Goal: Task Accomplishment & Management: Complete application form

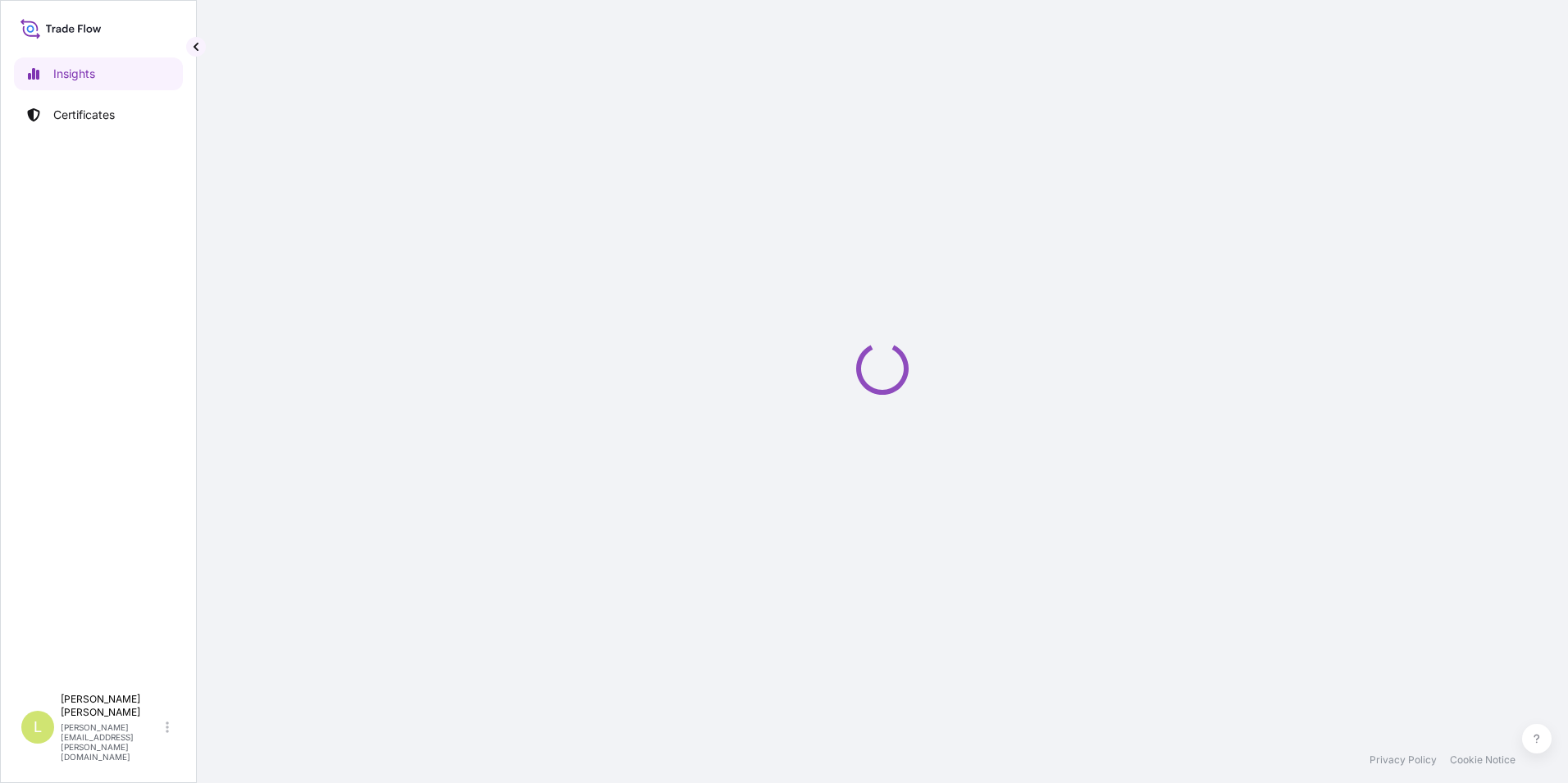
select select "2025"
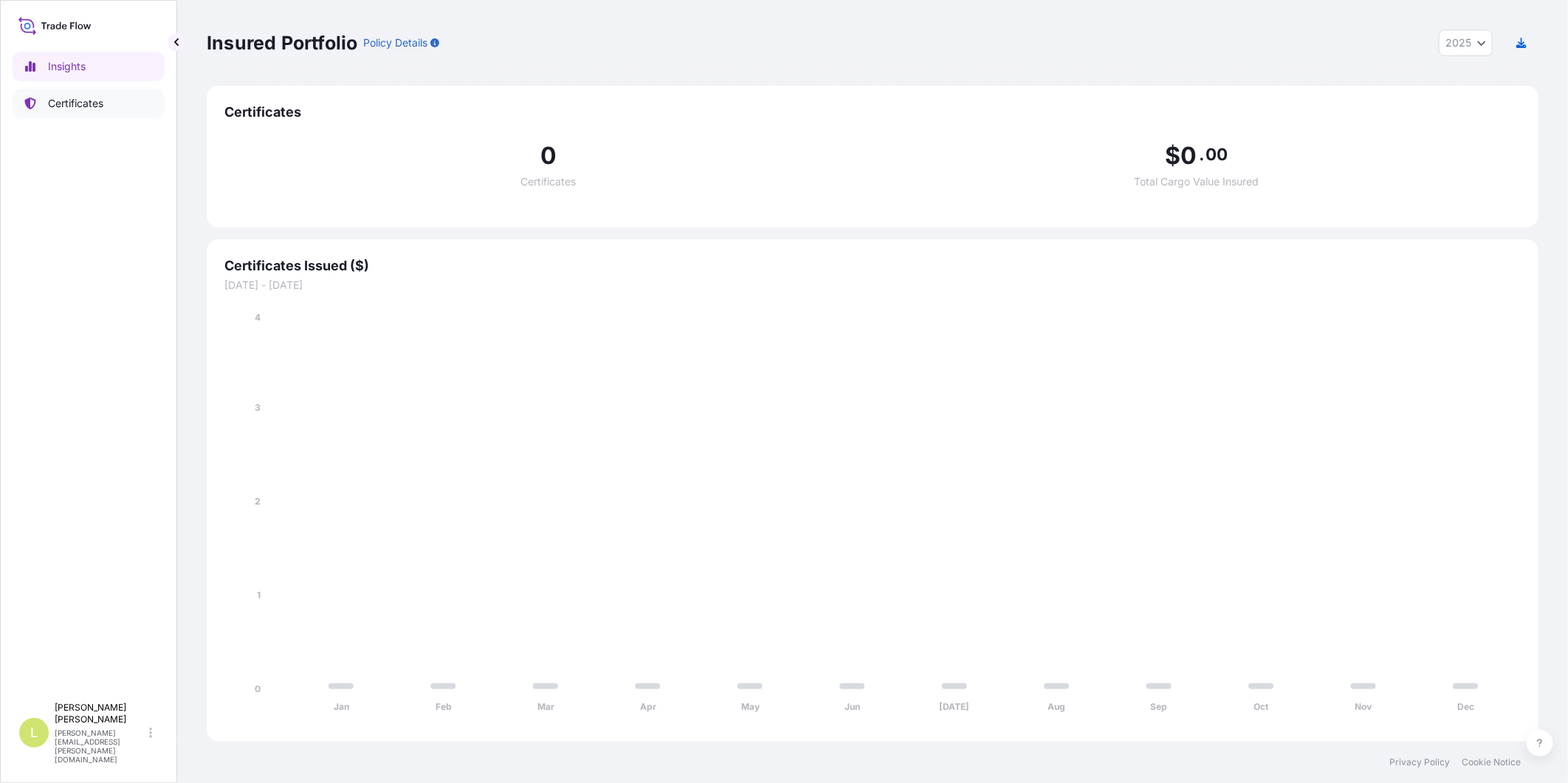
click at [146, 107] on link "Certificates" at bounding box center [88, 104] width 152 height 30
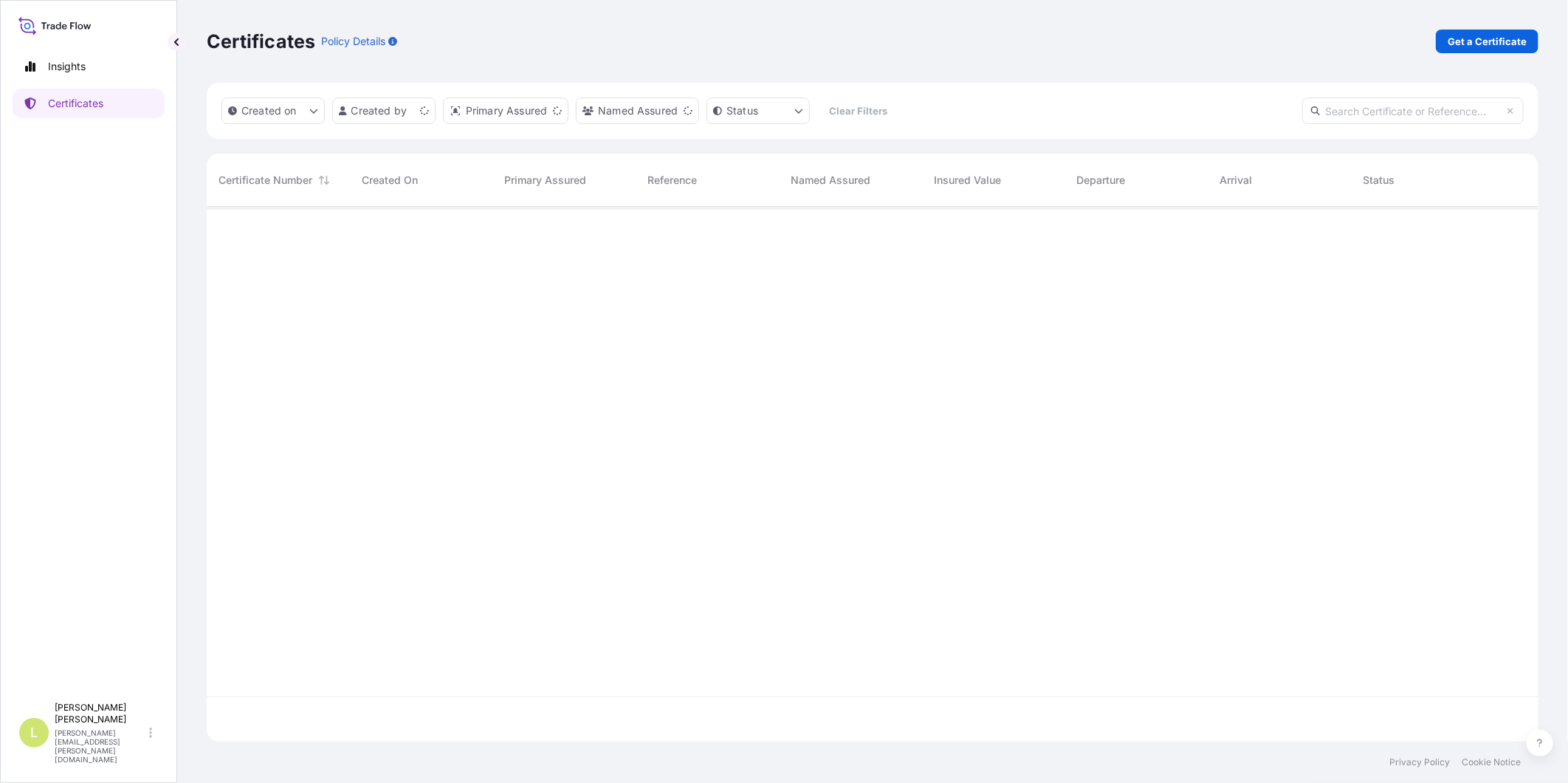
scroll to position [530, 1320]
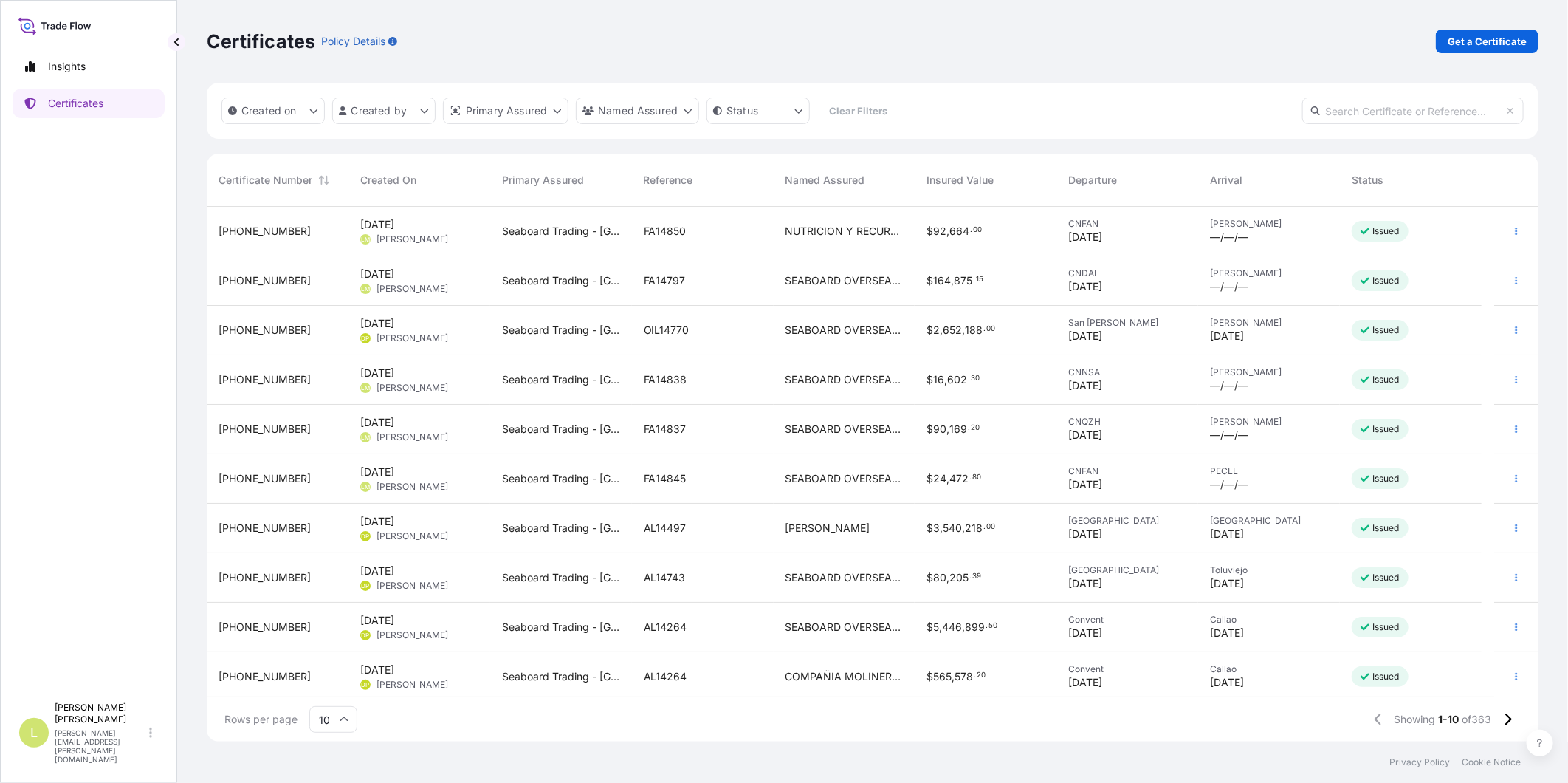
click at [445, 230] on div "8 Sep 2025 LM Laura Martin" at bounding box center [419, 231] width 118 height 28
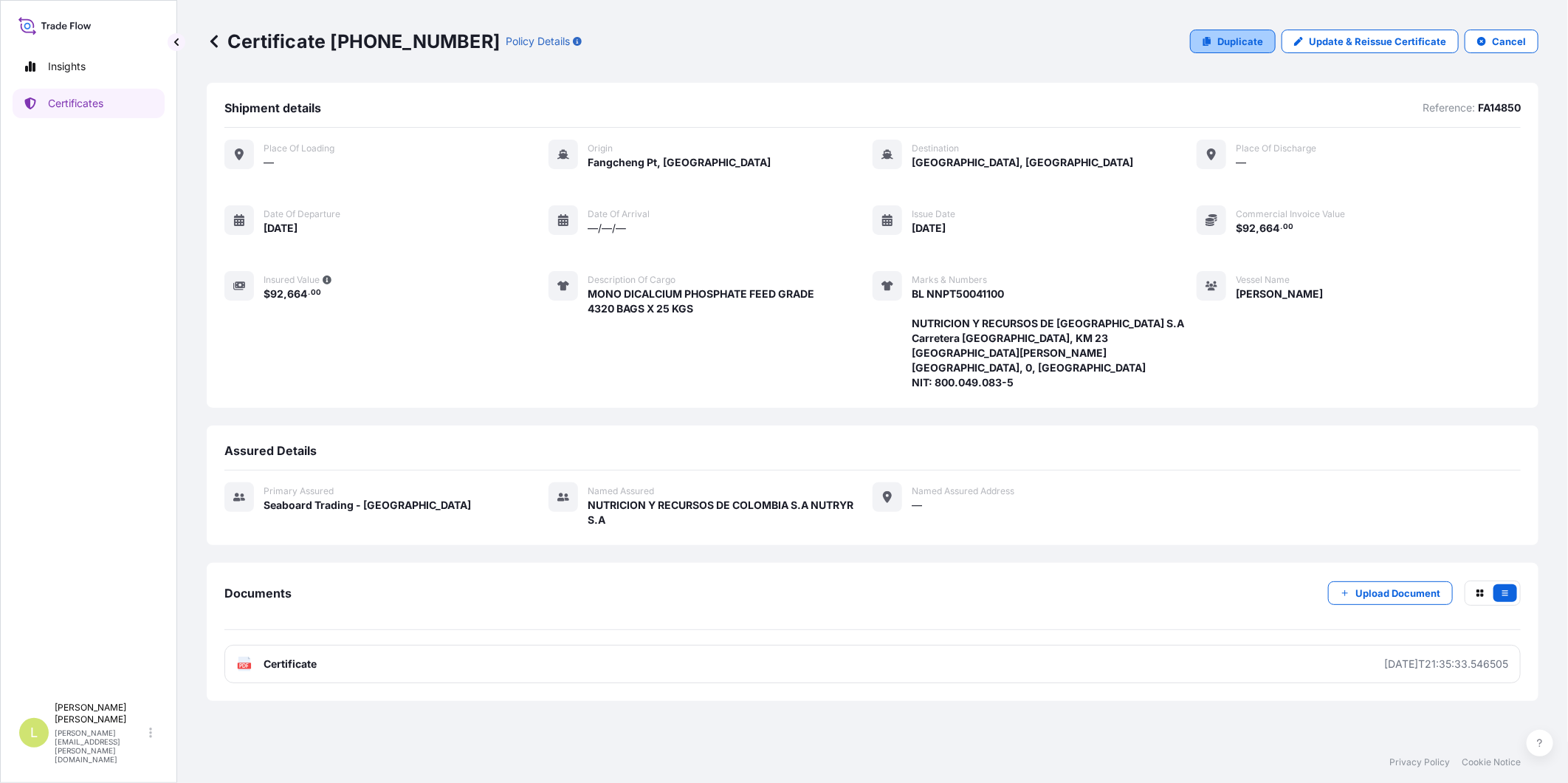
click at [1220, 49] on link "Duplicate" at bounding box center [1233, 41] width 86 height 24
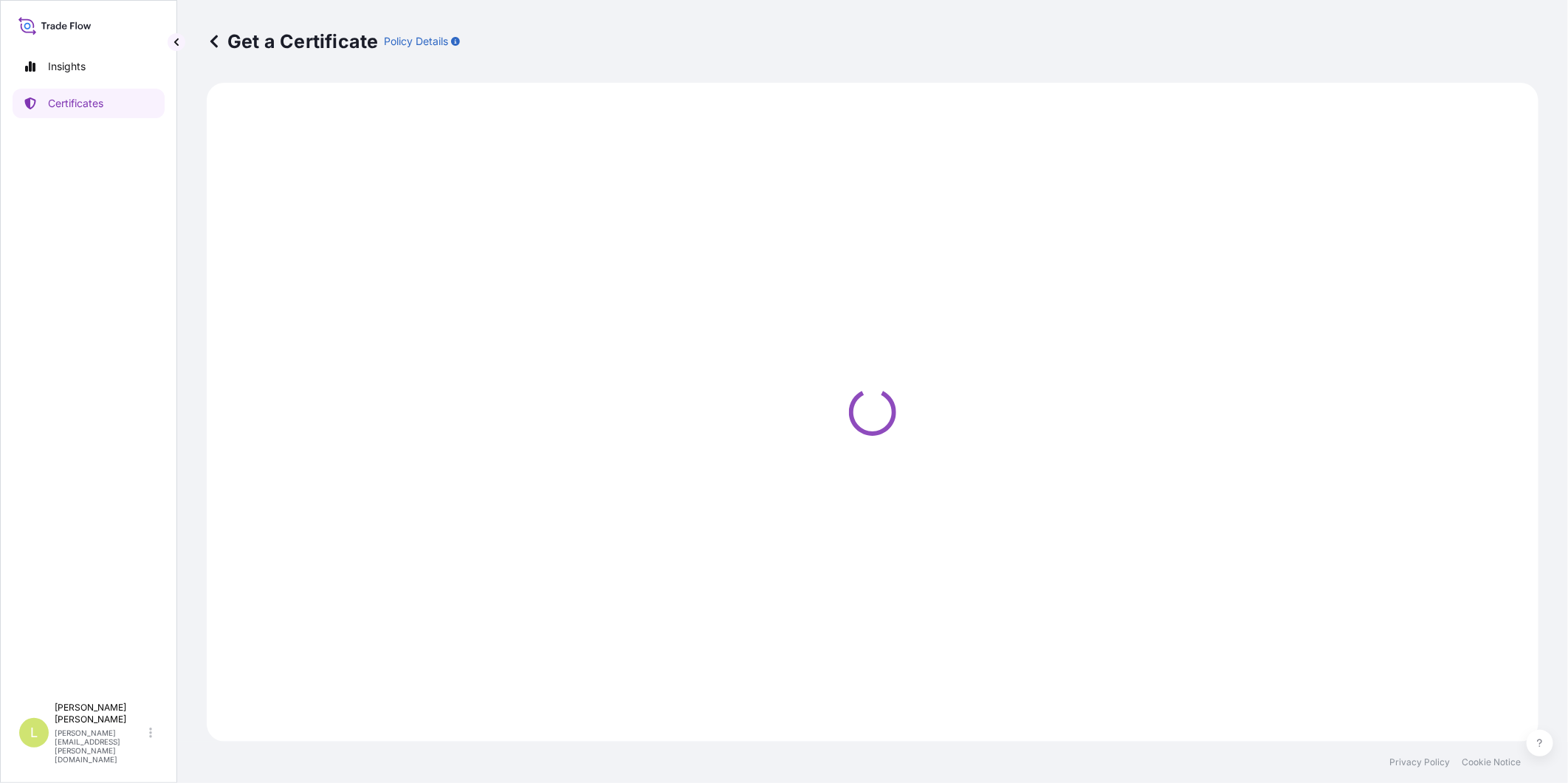
select select "Ocean Vessel"
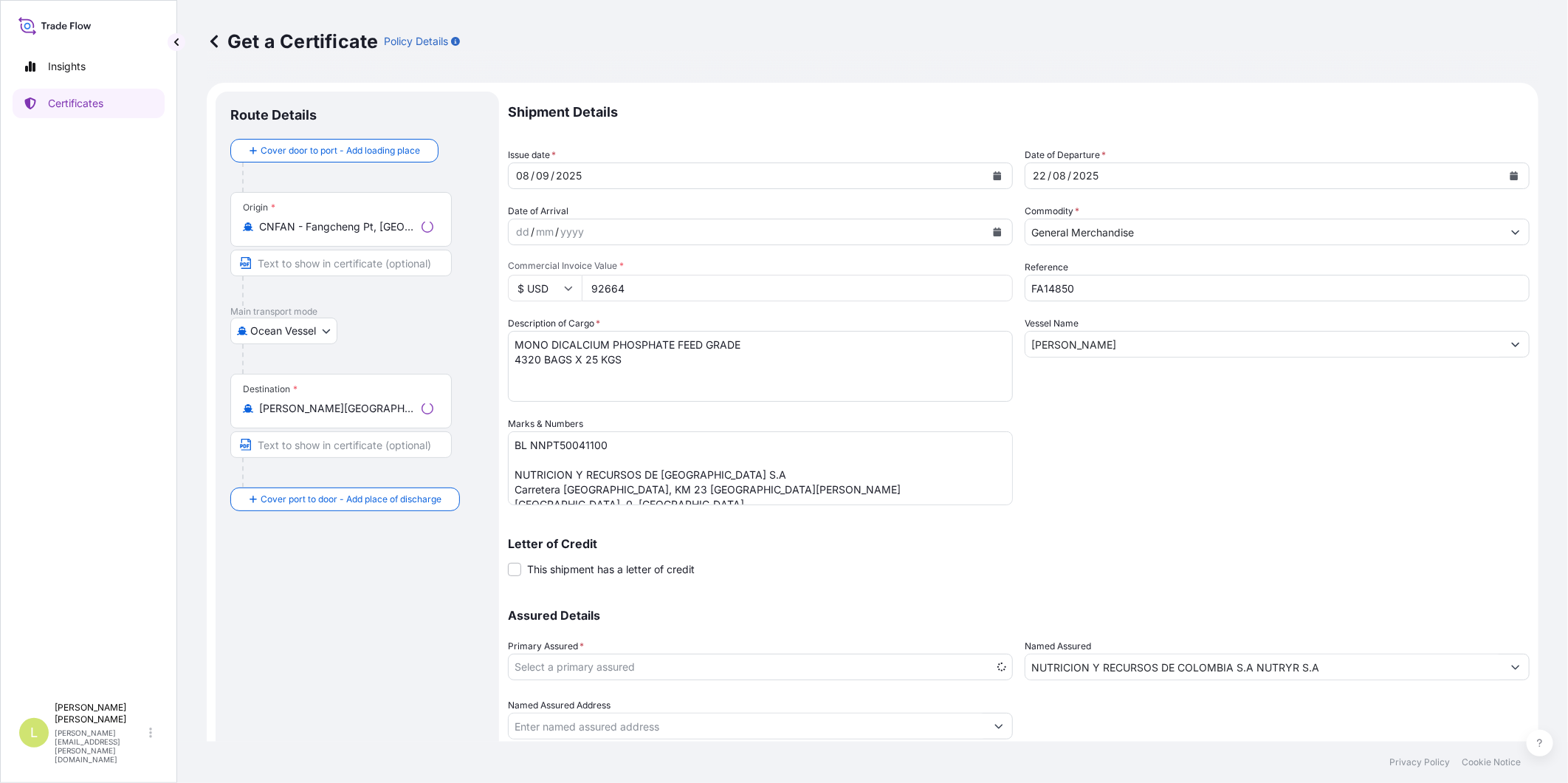
select select "31639"
click at [986, 172] on button "Calendar" at bounding box center [997, 175] width 24 height 24
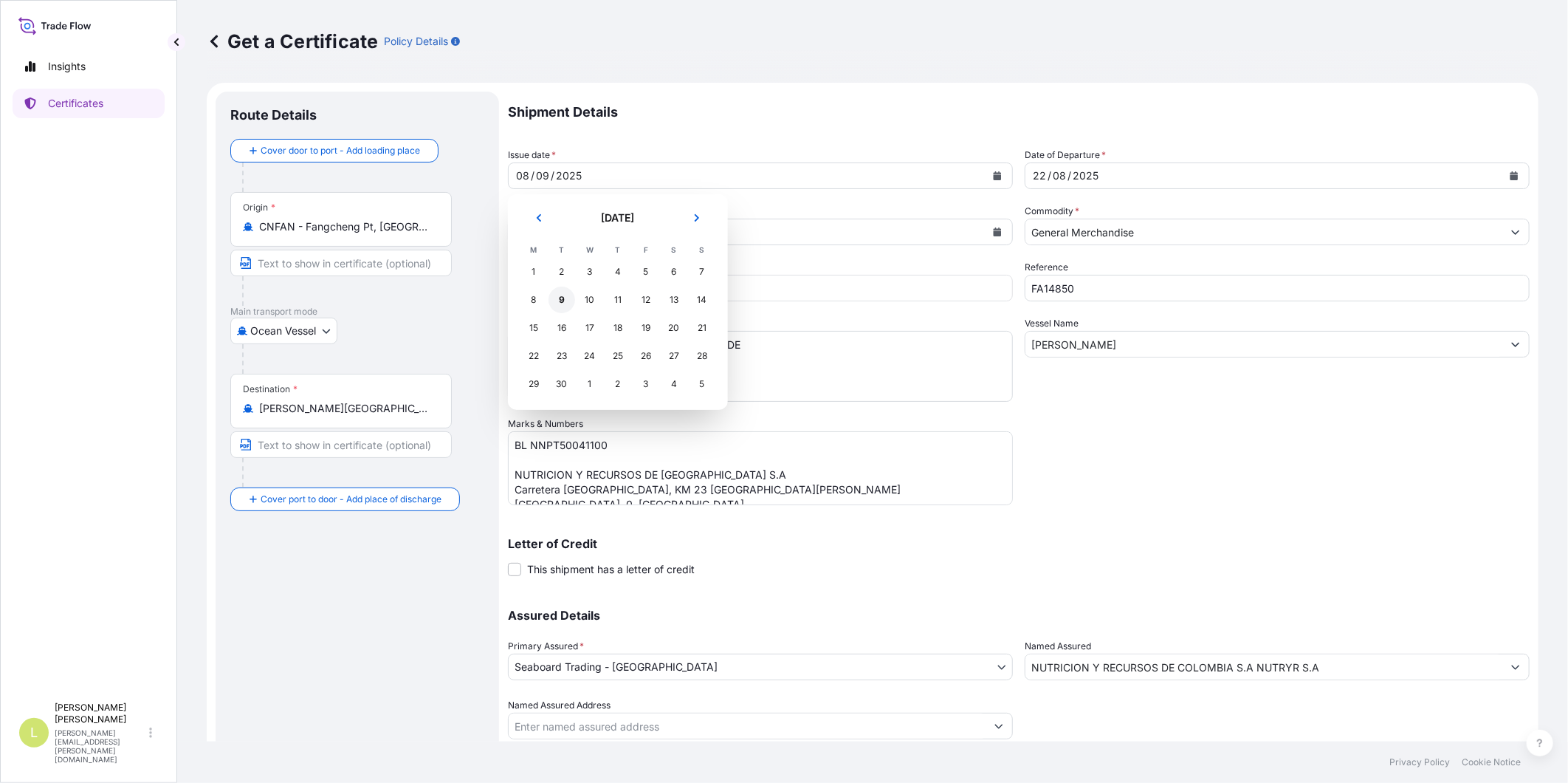
click at [558, 298] on div "9" at bounding box center [562, 299] width 26 height 26
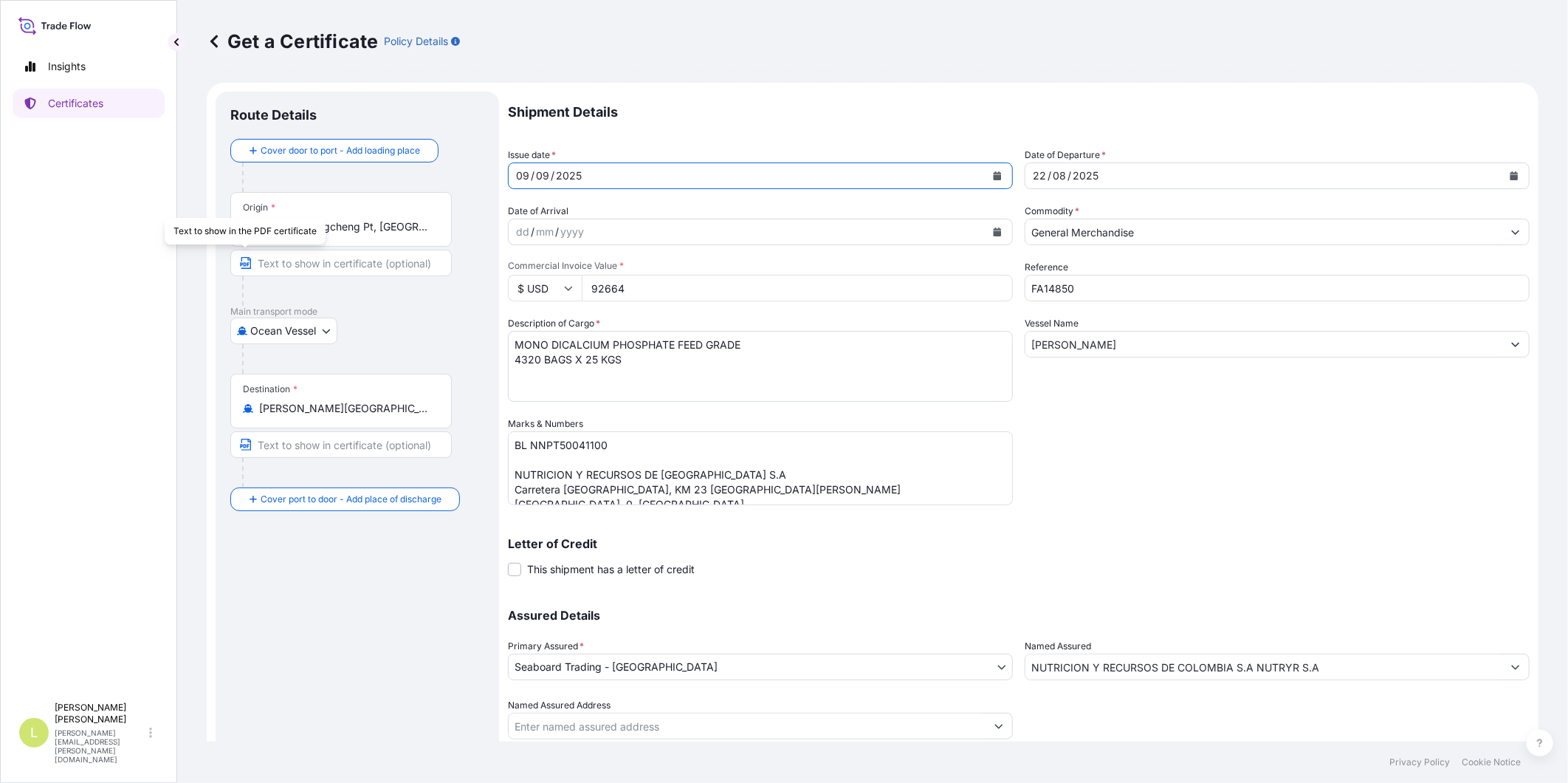
click at [321, 229] on div "Text to show in the PDF certificate" at bounding box center [245, 231] width 161 height 26
drag, startPoint x: 321, startPoint y: 229, endPoint x: 335, endPoint y: 227, distance: 14.1
click at [335, 227] on input "CNFAN - Fangcheng Pt, China" at bounding box center [346, 227] width 174 height 15
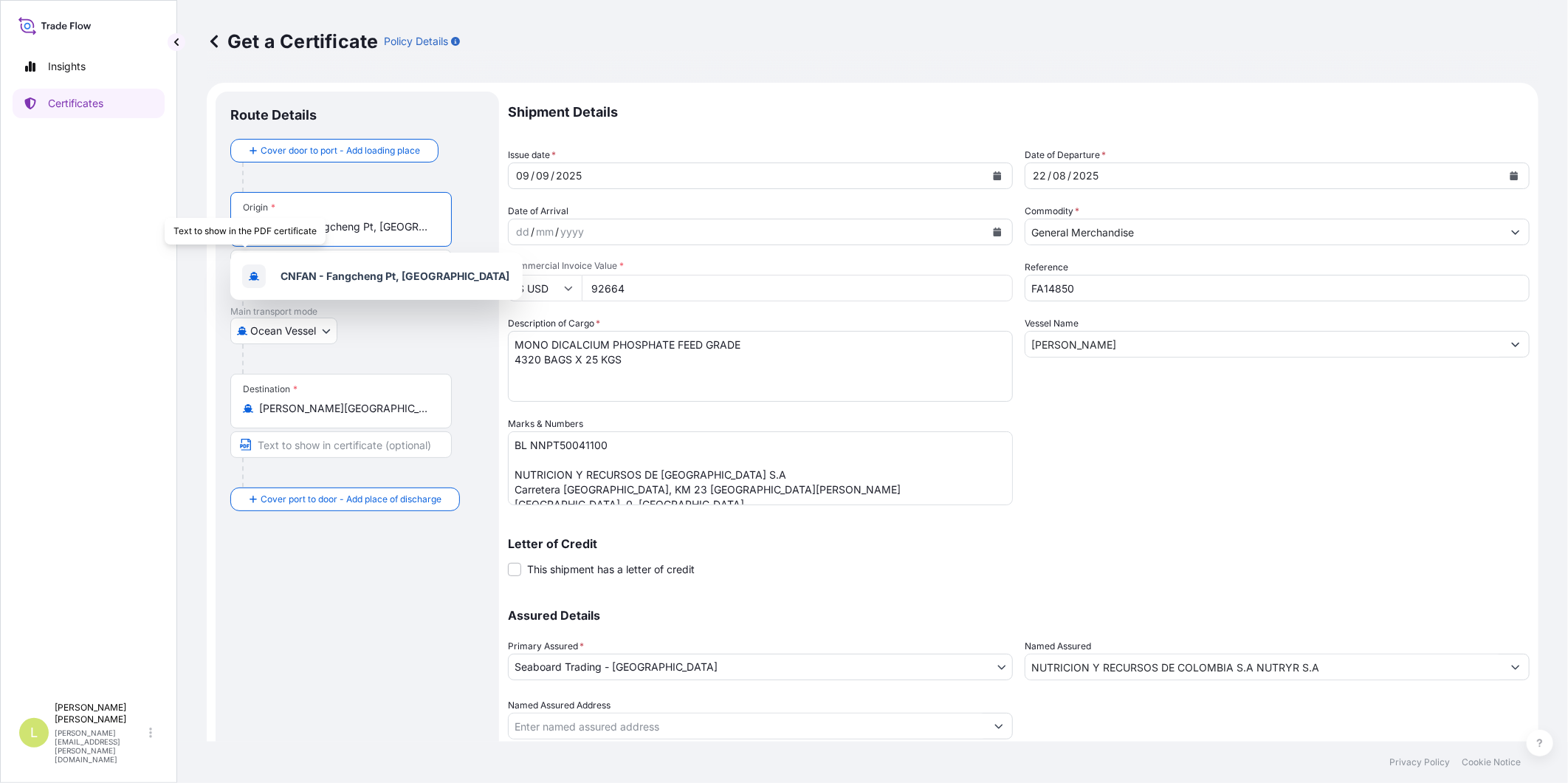
click at [335, 227] on input "CNFAN - Fangcheng Pt, China" at bounding box center [346, 227] width 174 height 15
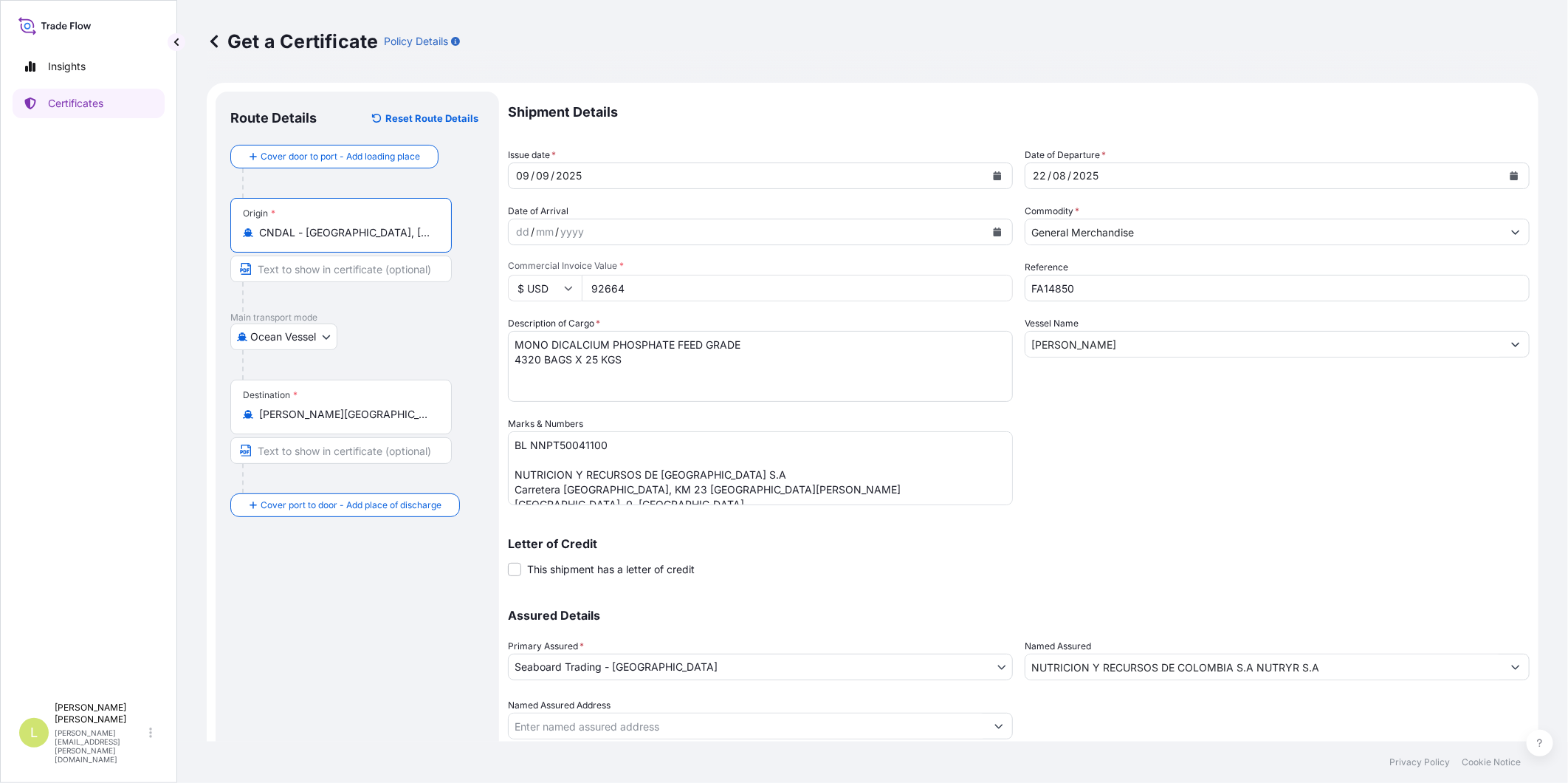
type input "CNDAL - Dalian, China"
click at [1411, 178] on icon "Calendar" at bounding box center [1515, 175] width 8 height 9
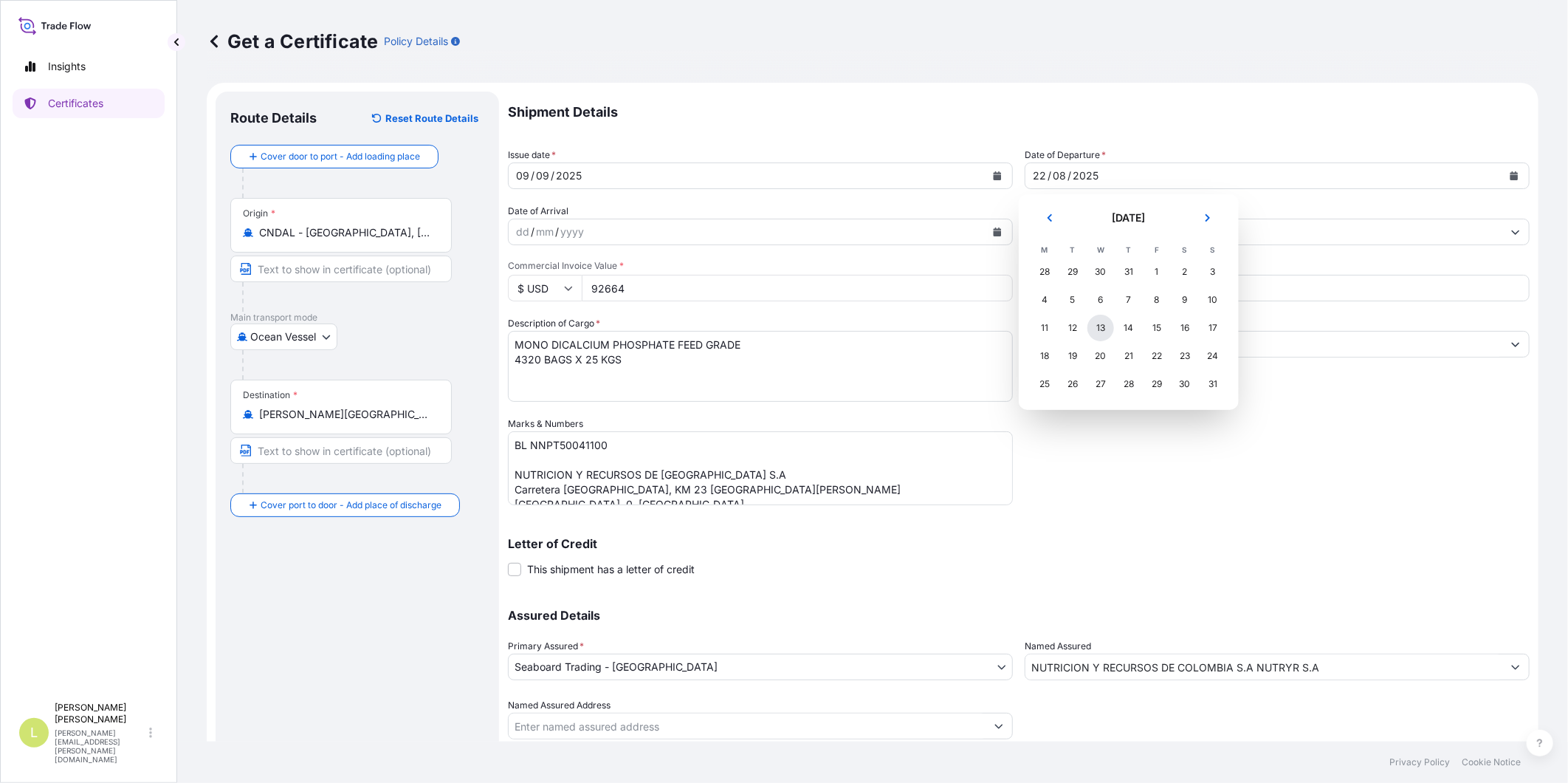
click at [1099, 332] on div "13" at bounding box center [1101, 328] width 26 height 26
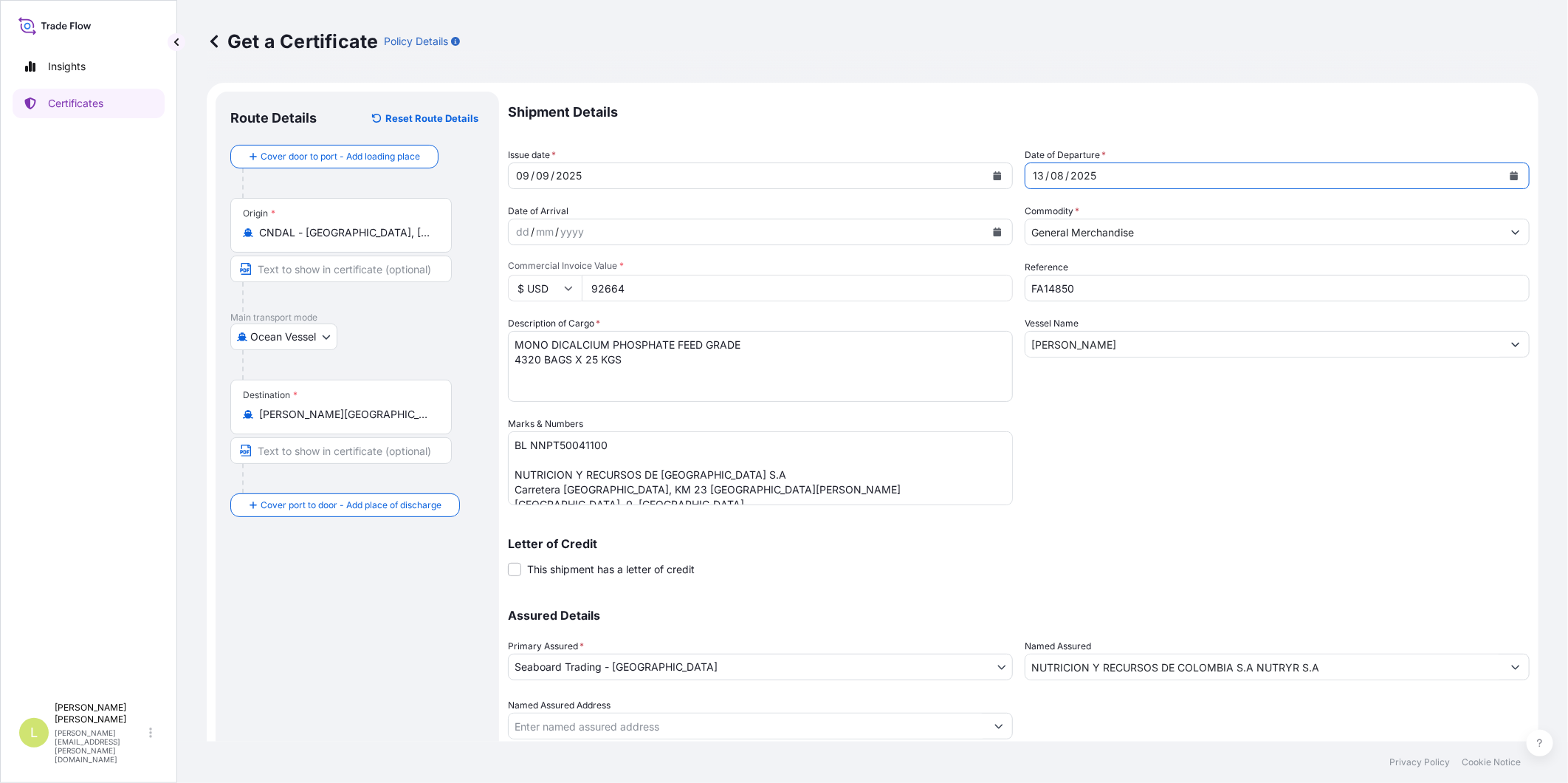
click at [1111, 286] on input "FA14850" at bounding box center [1277, 288] width 505 height 26
type input "FA14798A"
click at [576, 345] on textarea "MONO DICALCIUM PHOSPHATE FEED GRADE 4320 BAGS X 25 KGS" at bounding box center [761, 366] width 505 height 71
click at [576, 345] on textarea "MONO DICALCIUM PHOSPHATE FEED GRADE 4320 BAGS X 25 KGS" at bounding box center [761, 366] width 505 height 71
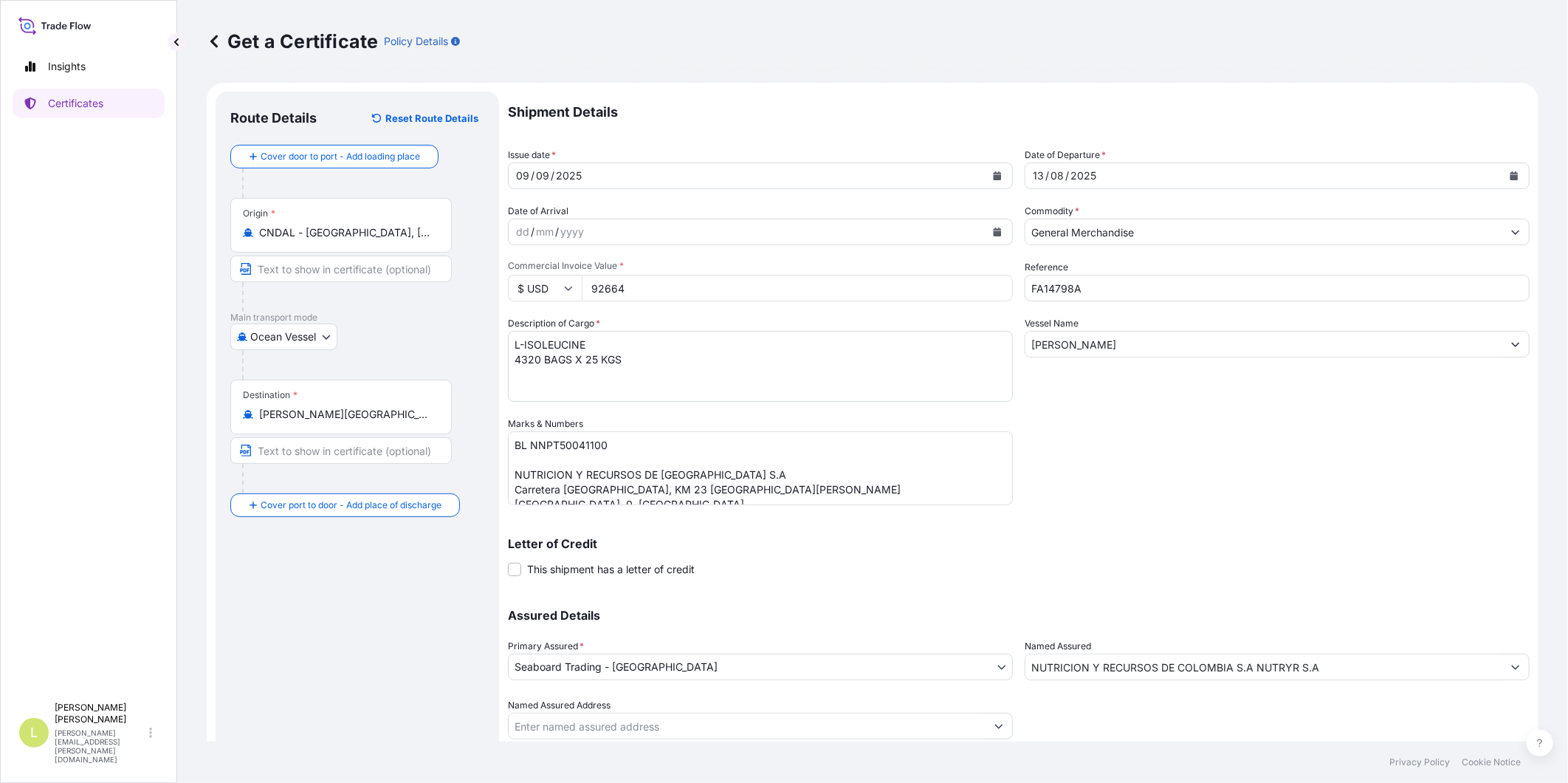
click at [577, 343] on textarea "MONO DICALCIUM PHOSPHATE FEED GRADE 4320 BAGS X 25 KGS" at bounding box center [761, 366] width 505 height 71
click at [590, 345] on textarea "MONO DICALCIUM PHOSPHATE FEED GRADE 4320 BAGS X 25 KGS" at bounding box center [761, 366] width 505 height 71
type textarea "L-LYSINE MONOHYDROCHLORIDE 4320 BAGS X 25 KGS"
click at [562, 440] on textarea "BL NNPT50041100 NUTRICION Y RECURSOS DE COLOMBIA S.A Carretera Central del Nort…" at bounding box center [761, 468] width 505 height 74
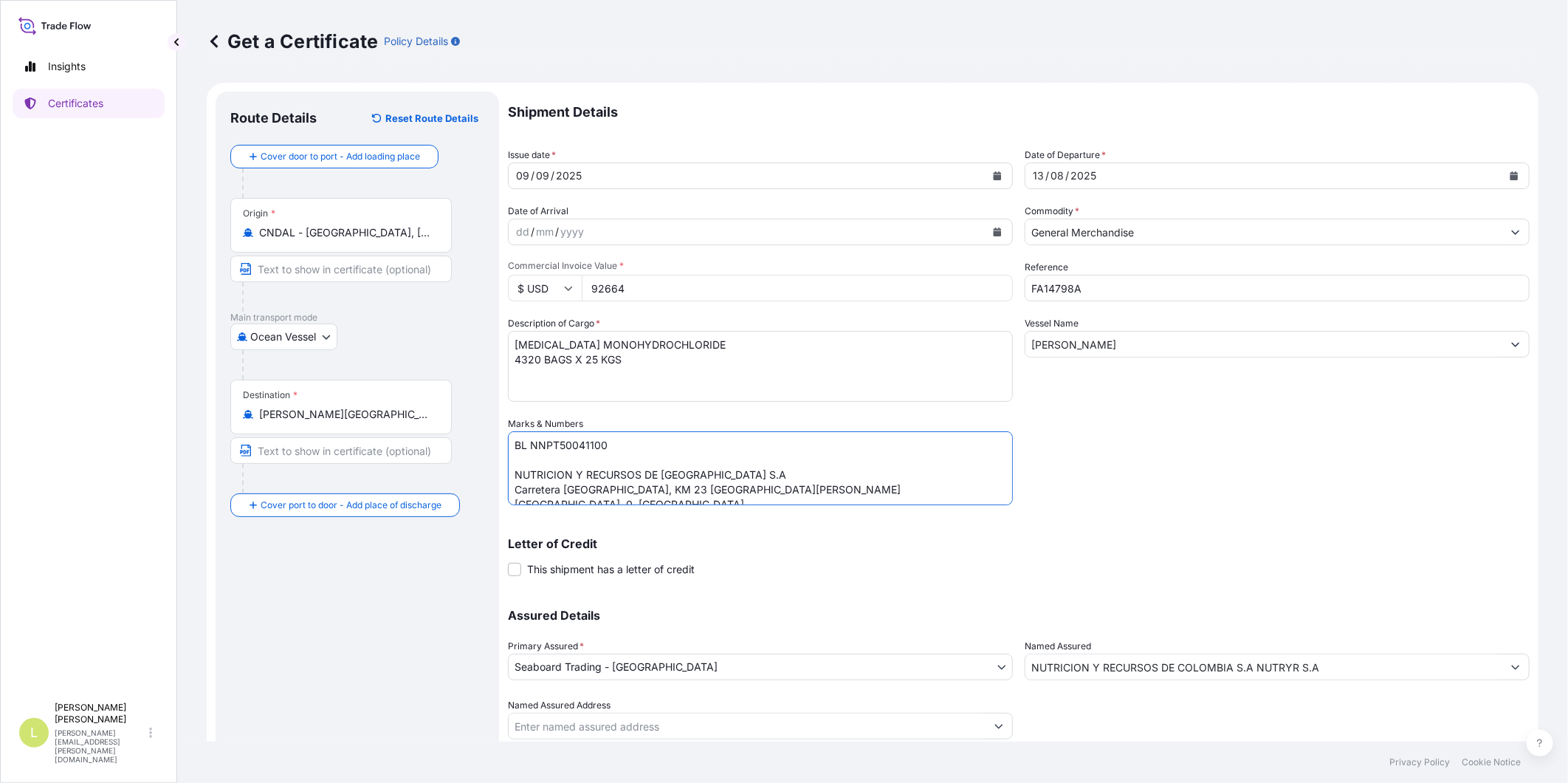
paste textarea "ONEYDLCF088906"
drag, startPoint x: 515, startPoint y: 467, endPoint x: 675, endPoint y: 513, distance: 166.5
click at [676, 515] on div "Shipment Details Issue date * 09 / 09 / 2025 Date of Departure * 13 / 08 / 2025…" at bounding box center [1019, 415] width 1022 height 648
click at [643, 493] on textarea "BL NNPT50041100 NUTRICION Y RECURSOS DE COLOMBIA S.A Carretera Central del Nort…" at bounding box center [761, 468] width 505 height 74
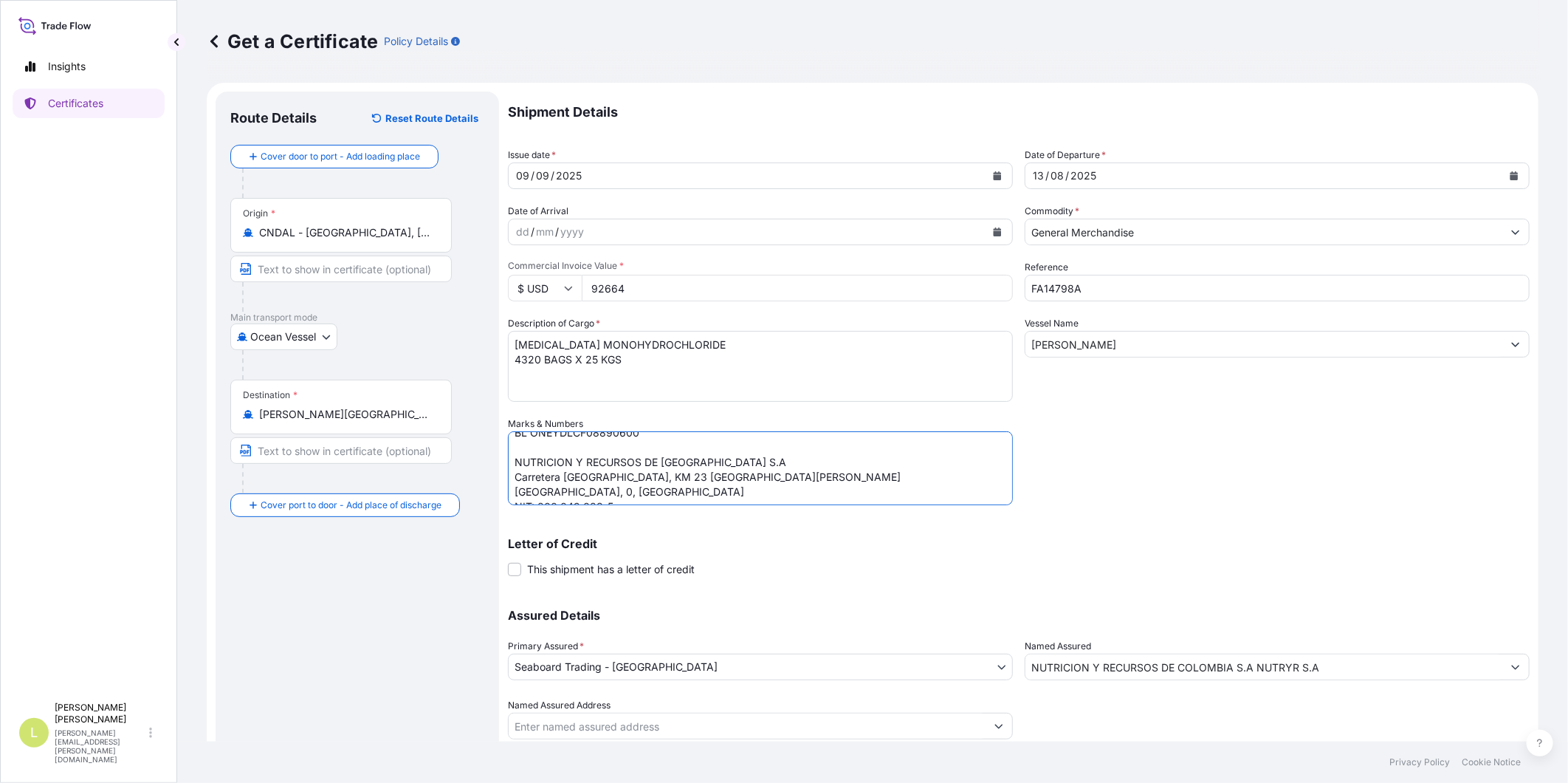
drag, startPoint x: 624, startPoint y: 495, endPoint x: 514, endPoint y: 460, distance: 115.4
click at [514, 460] on textarea "BL NNPT50041100 NUTRICION Y RECURSOS DE COLOMBIA S.A Carretera Central del Nort…" at bounding box center [761, 468] width 505 height 74
paste textarea "SEABOARD OVERSEAS COLOMBIA SAS Carrera 11 No. 77A-49 Oficina 902 Bogota, Colomb…"
type textarea "BL ONEYDLCF08890600 SEABOARD OVERSEAS COLOMBIA SAS Carrera 11 No. 77A-49 Oficin…"
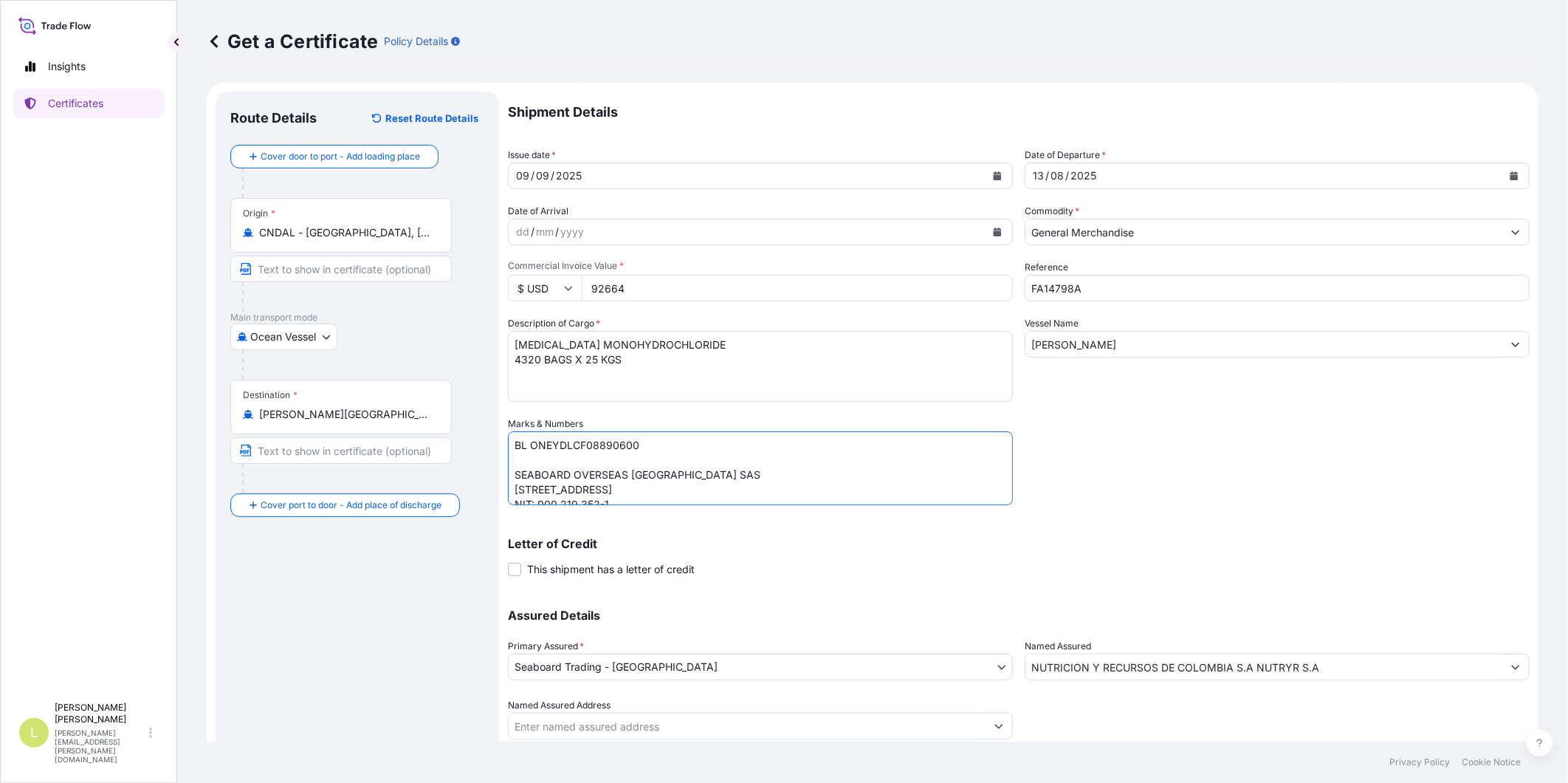
click at [529, 356] on textarea "MONO DICALCIUM PHOSPHATE FEED GRADE 4320 BAGS X 25 KGS" at bounding box center [761, 366] width 505 height 71
click at [529, 357] on textarea "MONO DICALCIUM PHOSPHATE FEED GRADE 4320 BAGS X 25 KGS" at bounding box center [761, 366] width 505 height 71
type textarea "L-LYSINE MONOHYDROCHLORIDE 520 BAGS X 25 KGS"
click at [624, 288] on input "92664" at bounding box center [798, 288] width 431 height 26
type input "14786.2"
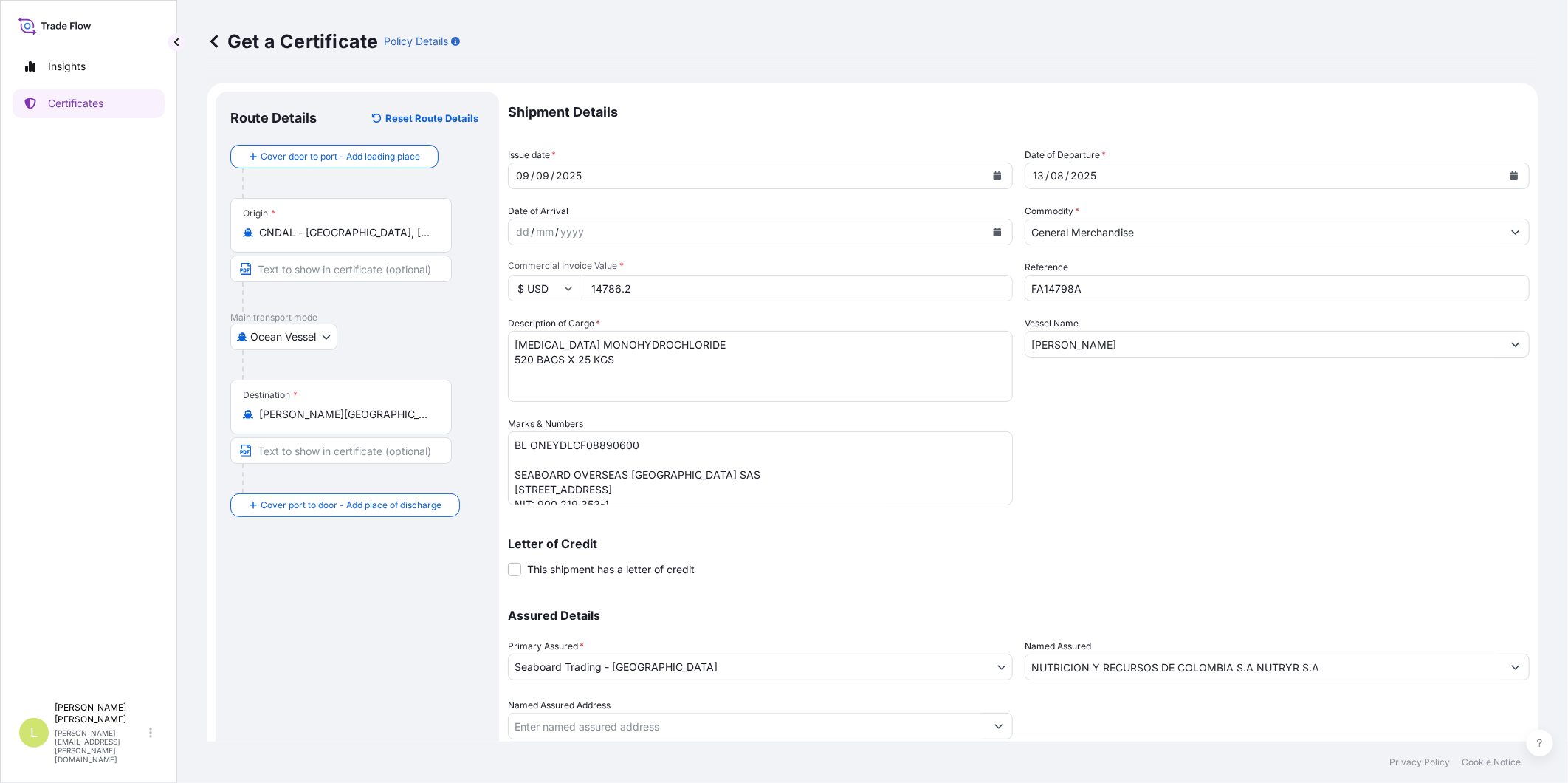
click at [1219, 495] on div "Shipment Details Issue date * 09 / 09 / 2025 Date of Departure * 13 / 08 / 2025…" at bounding box center [1019, 415] width 1022 height 648
click at [1089, 290] on input "FA14798A" at bounding box center [1277, 288] width 505 height 26
type input "FA14798B"
click at [1076, 337] on input "XIN HANG ZHOU" at bounding box center [1264, 344] width 477 height 26
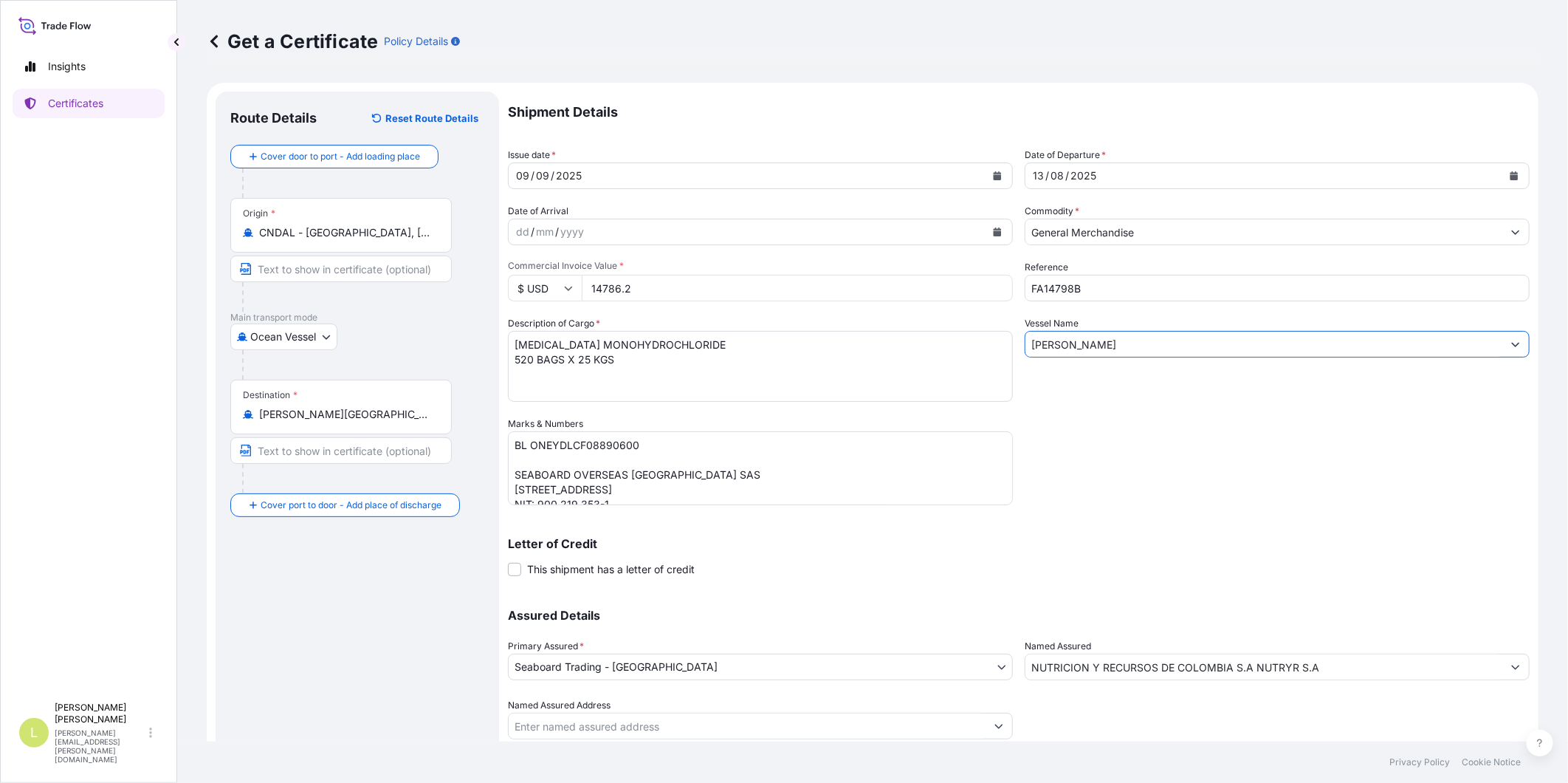
click at [1076, 337] on input "XIN HANG ZHOU" at bounding box center [1264, 344] width 477 height 26
type input "V"
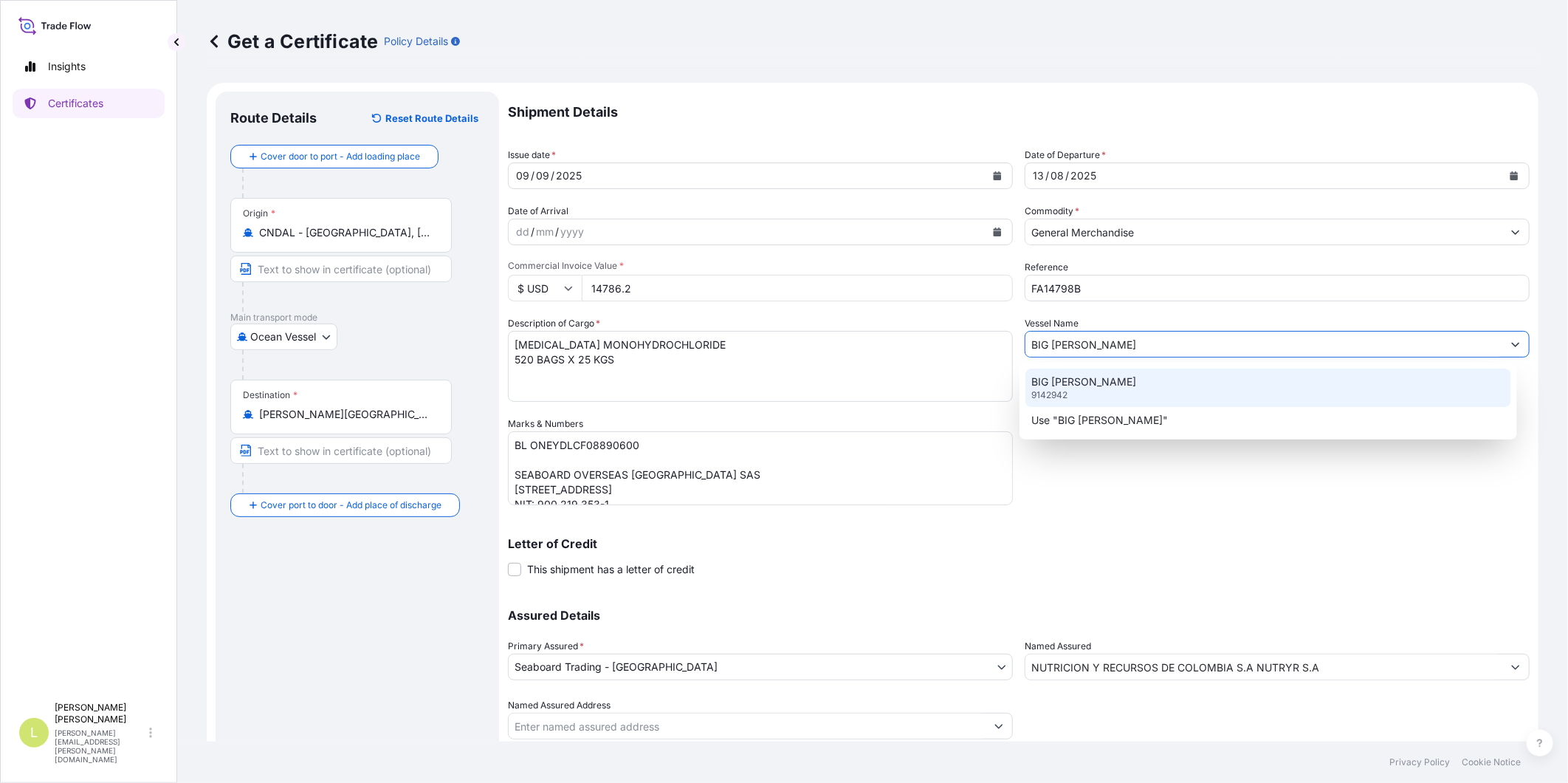
click at [1121, 382] on div "BIG GEORGE 9142942" at bounding box center [1268, 387] width 486 height 39
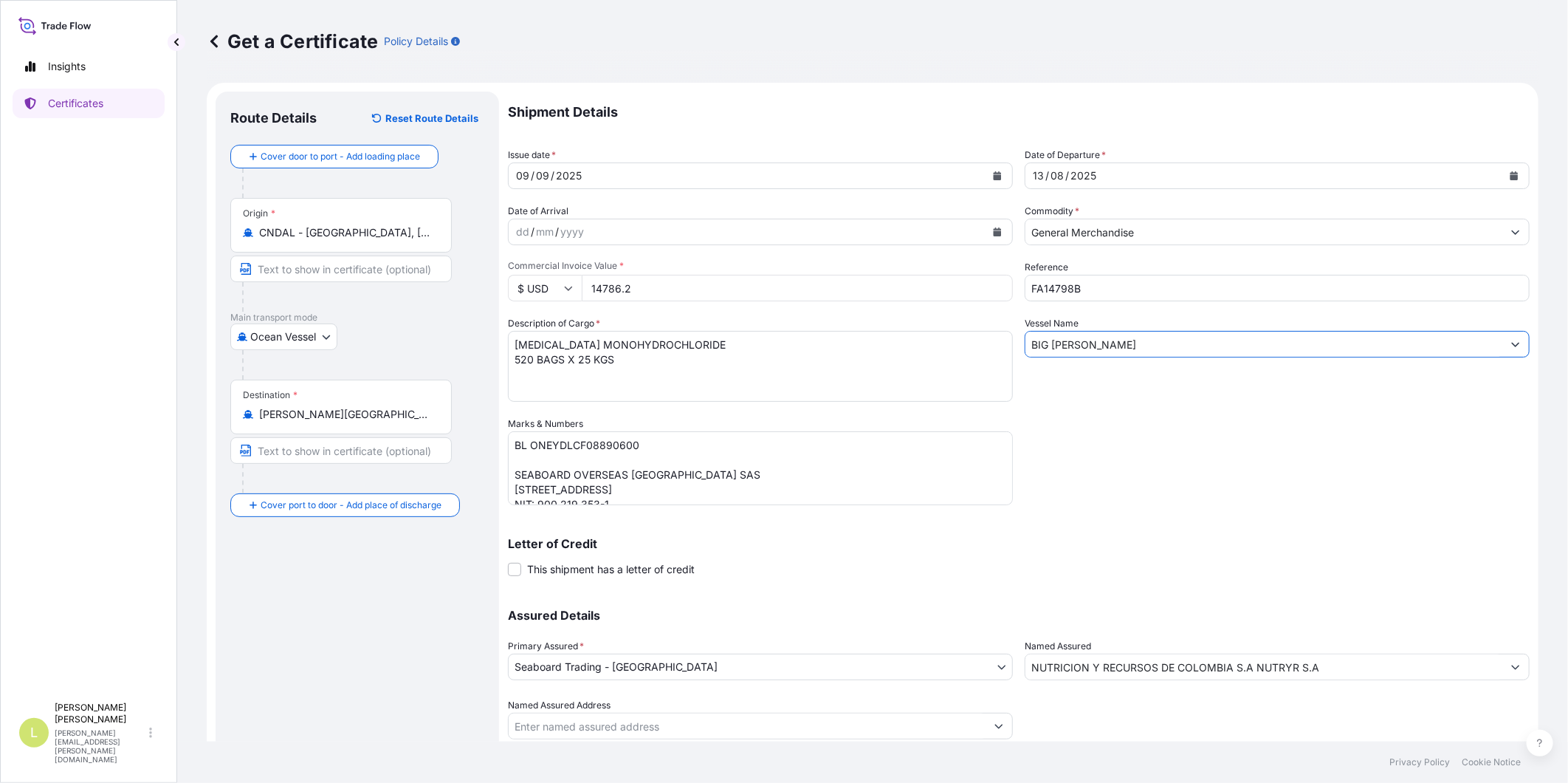
type input "BIG GEORGE"
click at [1309, 672] on input "NUTRICION Y RECURSOS DE COLOMBIA S.A NUTRYR S.A" at bounding box center [1264, 667] width 477 height 26
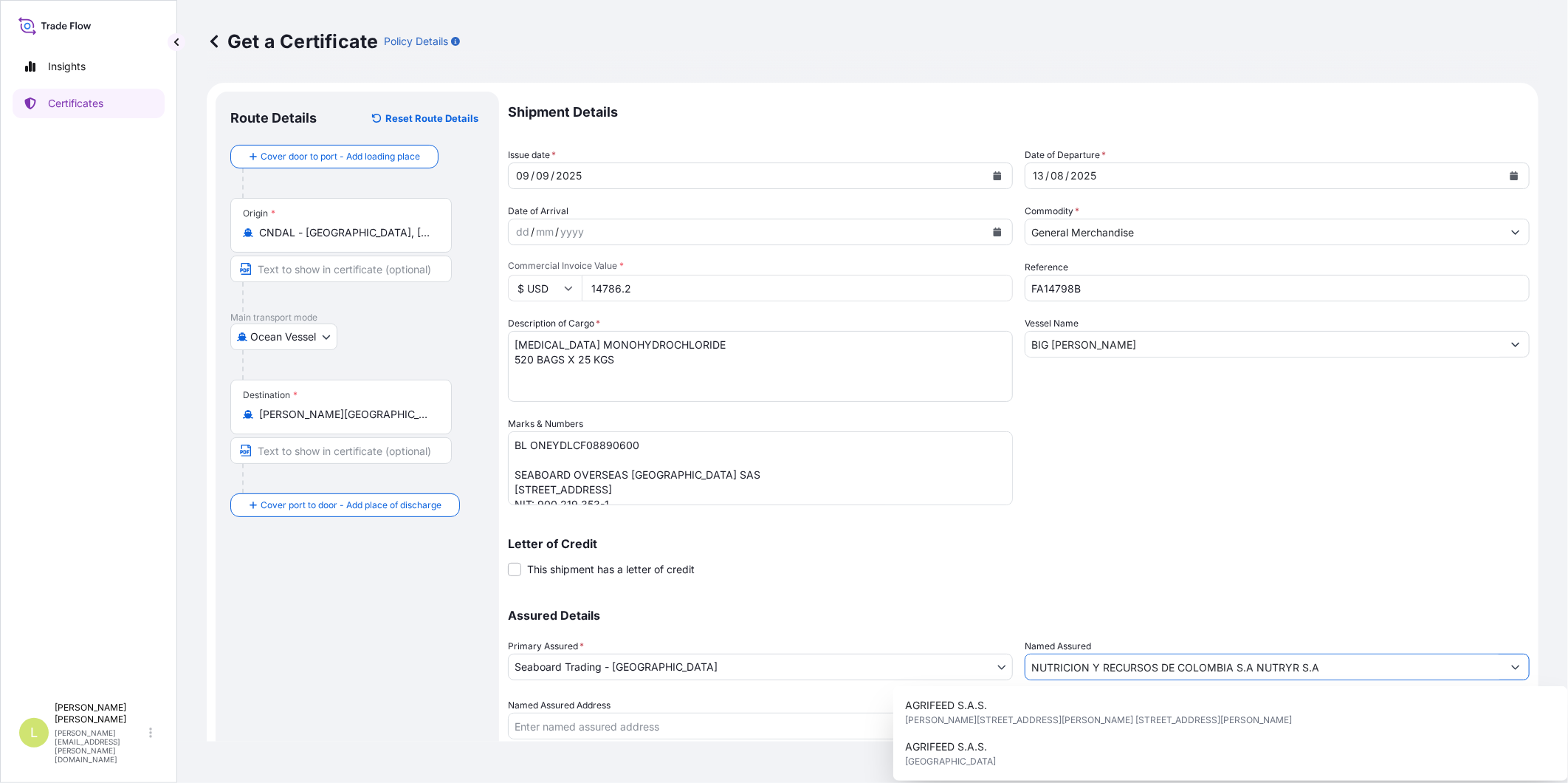
drag, startPoint x: 1324, startPoint y: 669, endPoint x: 946, endPoint y: 673, distance: 378.0
click at [946, 673] on div "Assured Details Primary Assured * Seaboard Trading - Colombia Seaboard Trading …" at bounding box center [1019, 665] width 1022 height 148
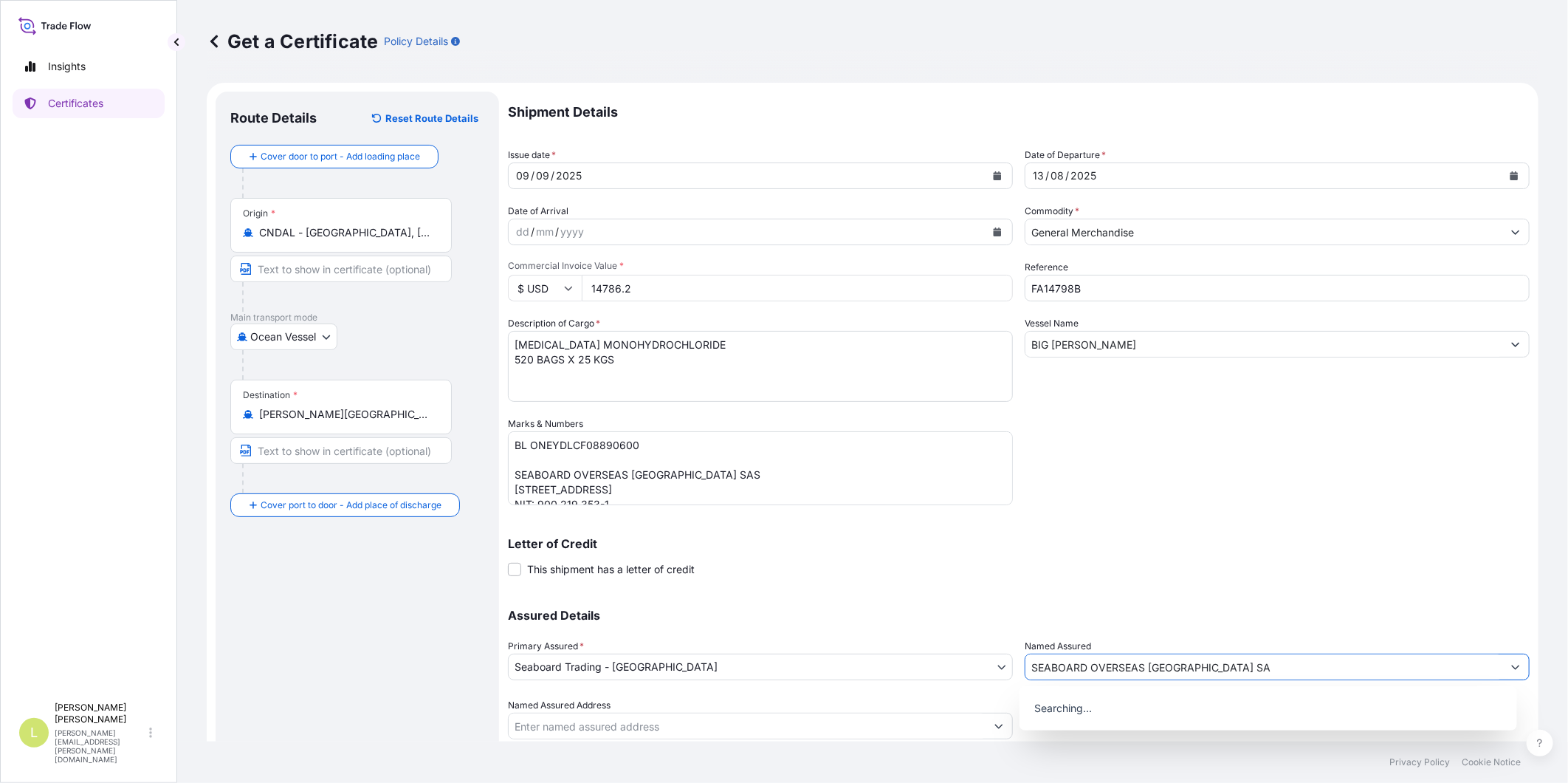
type input "SEABOARD OVERSEAS COLOMBIA SAS"
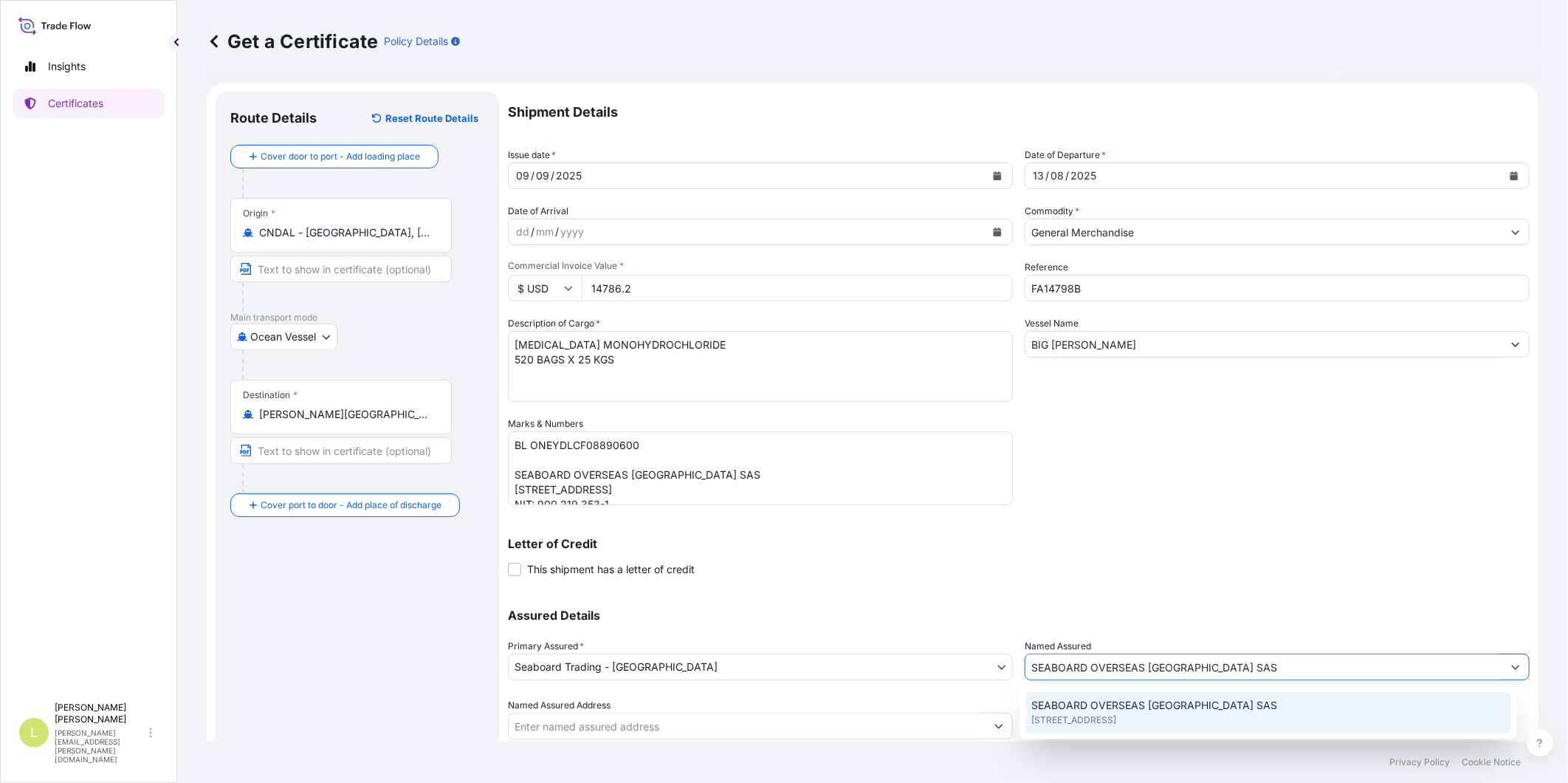
click at [1089, 697] on div "SEABOARD OVERSEAS COLOMBIA SAS CARRERA 11 NO 77A-49 OF.902, BOGOTA, COLOMBIA" at bounding box center [1268, 712] width 486 height 41
type input "CARRERA 11 NO 77A-49 OF.902"
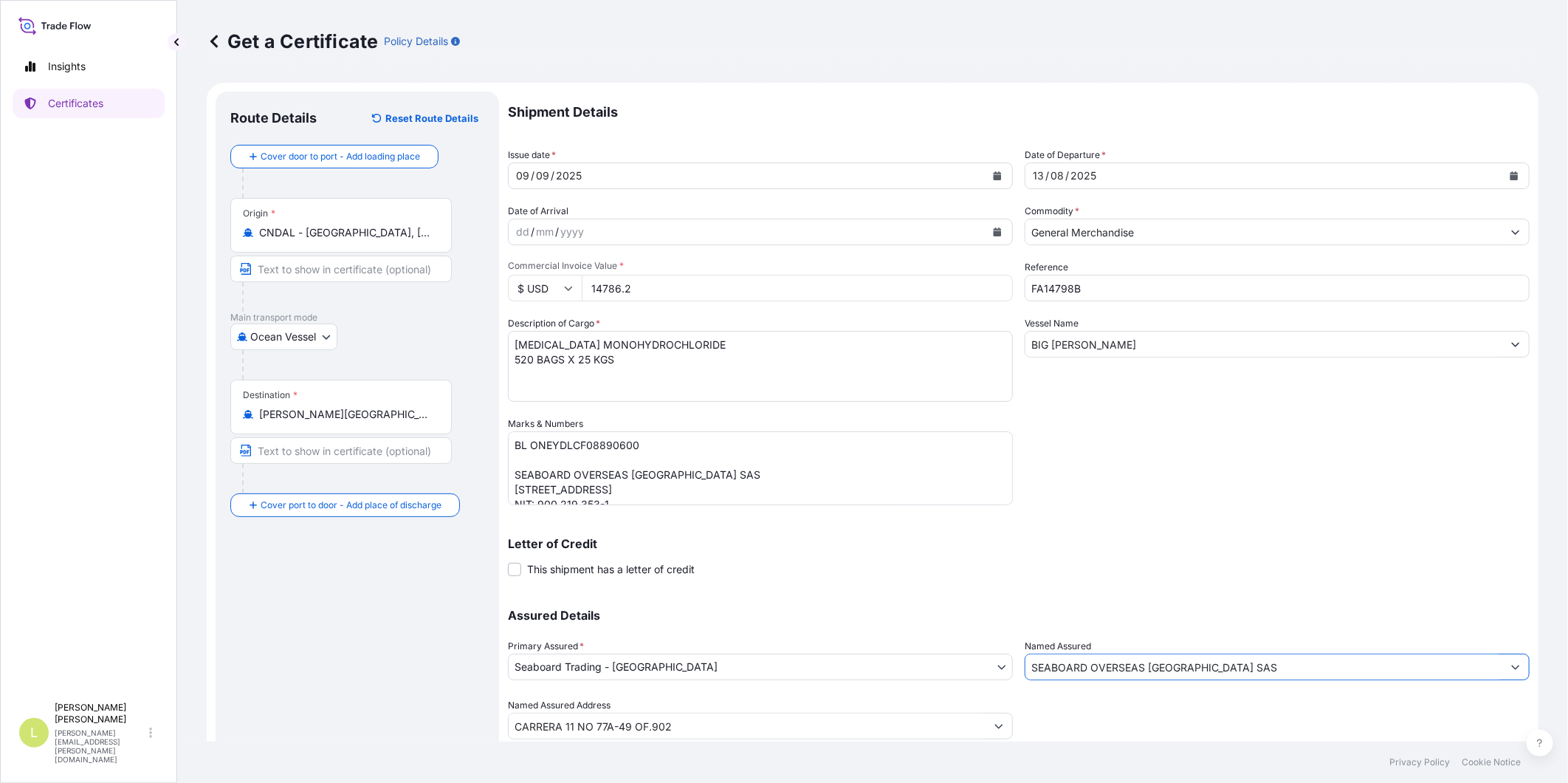
scroll to position [47, 0]
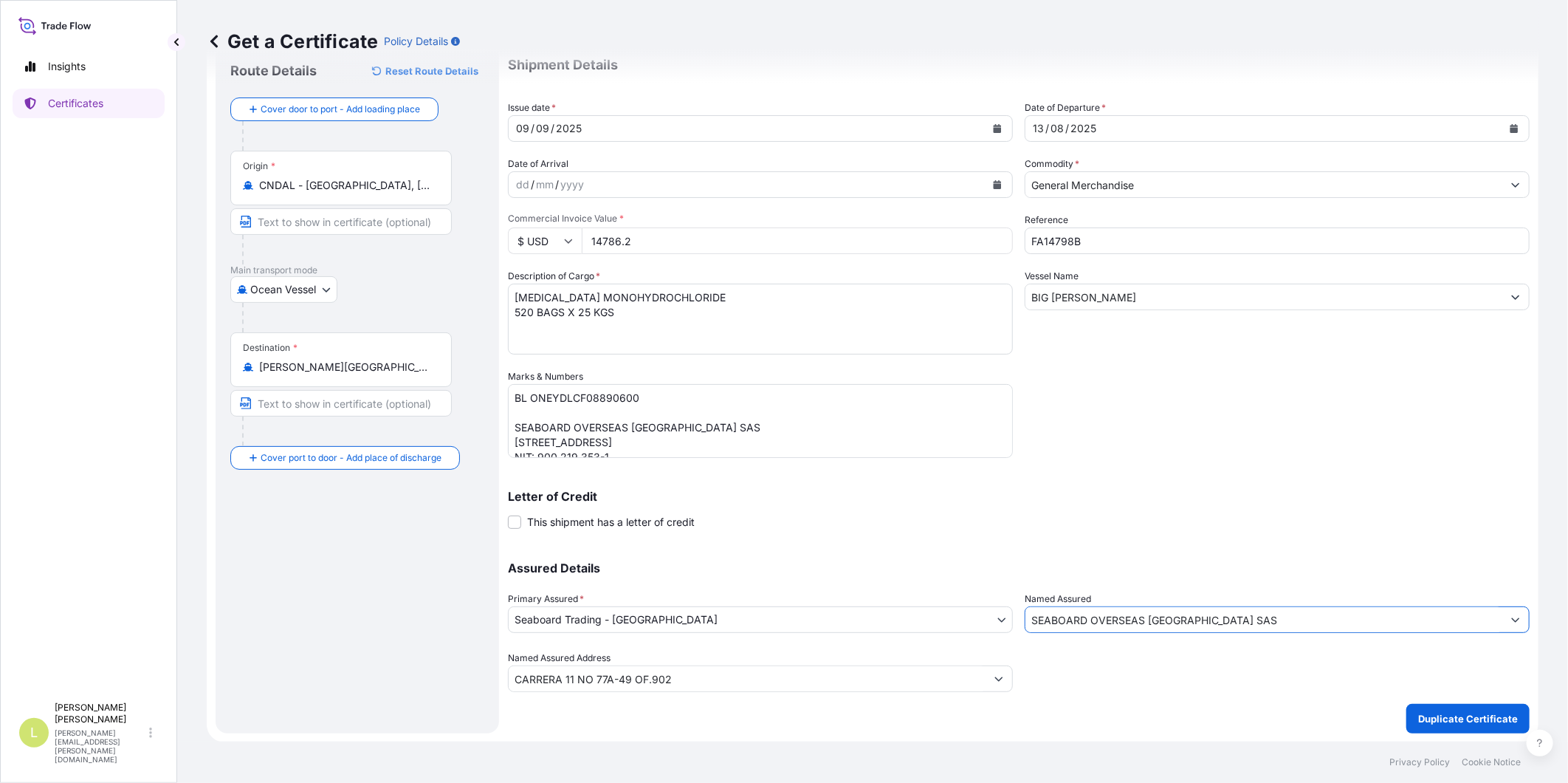
type input "SEABOARD OVERSEAS COLOMBIA SAS"
click at [1411, 704] on p "Duplicate Certificate" at bounding box center [1468, 719] width 99 height 15
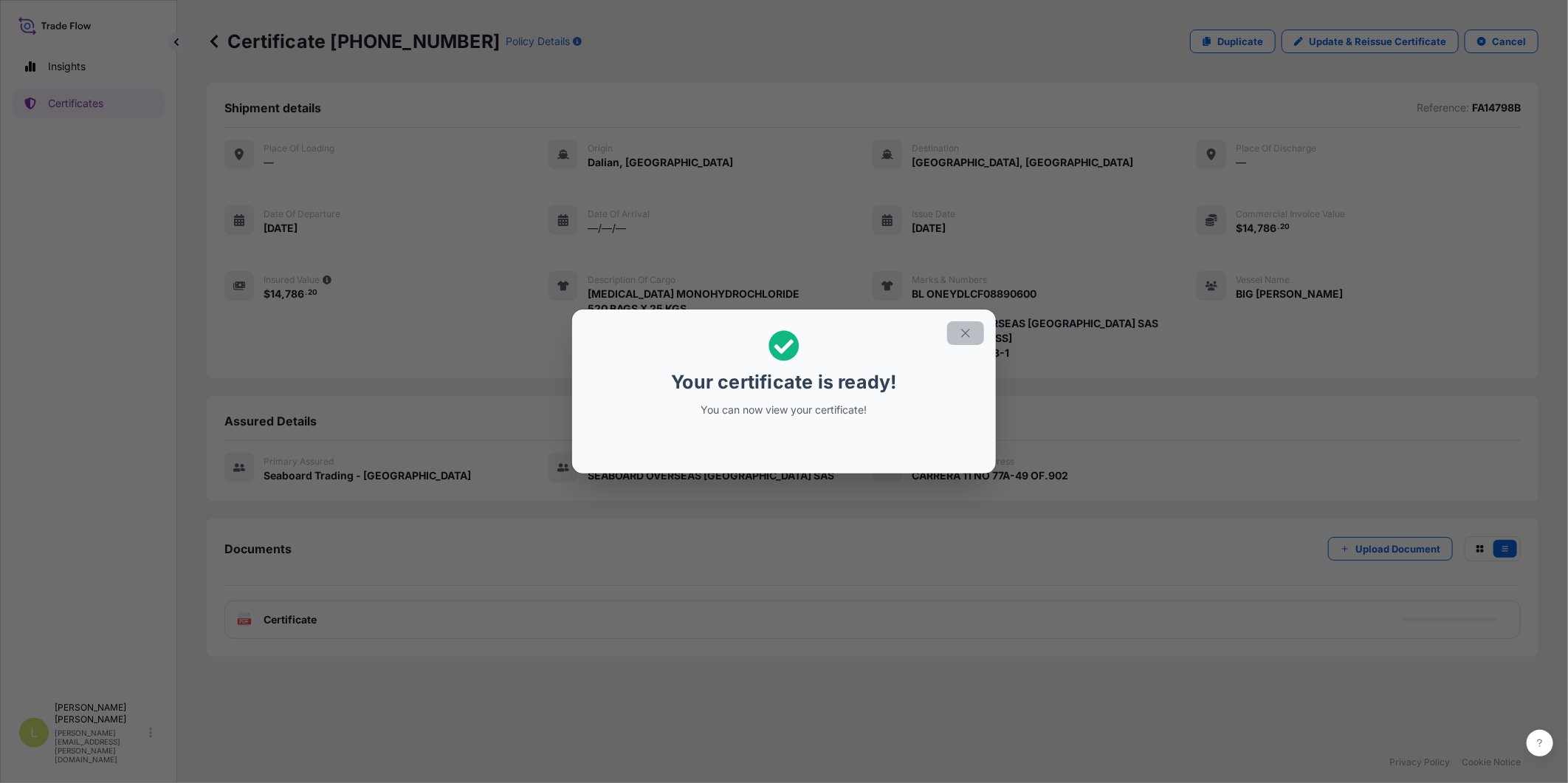
click at [953, 342] on button "button" at bounding box center [965, 333] width 37 height 24
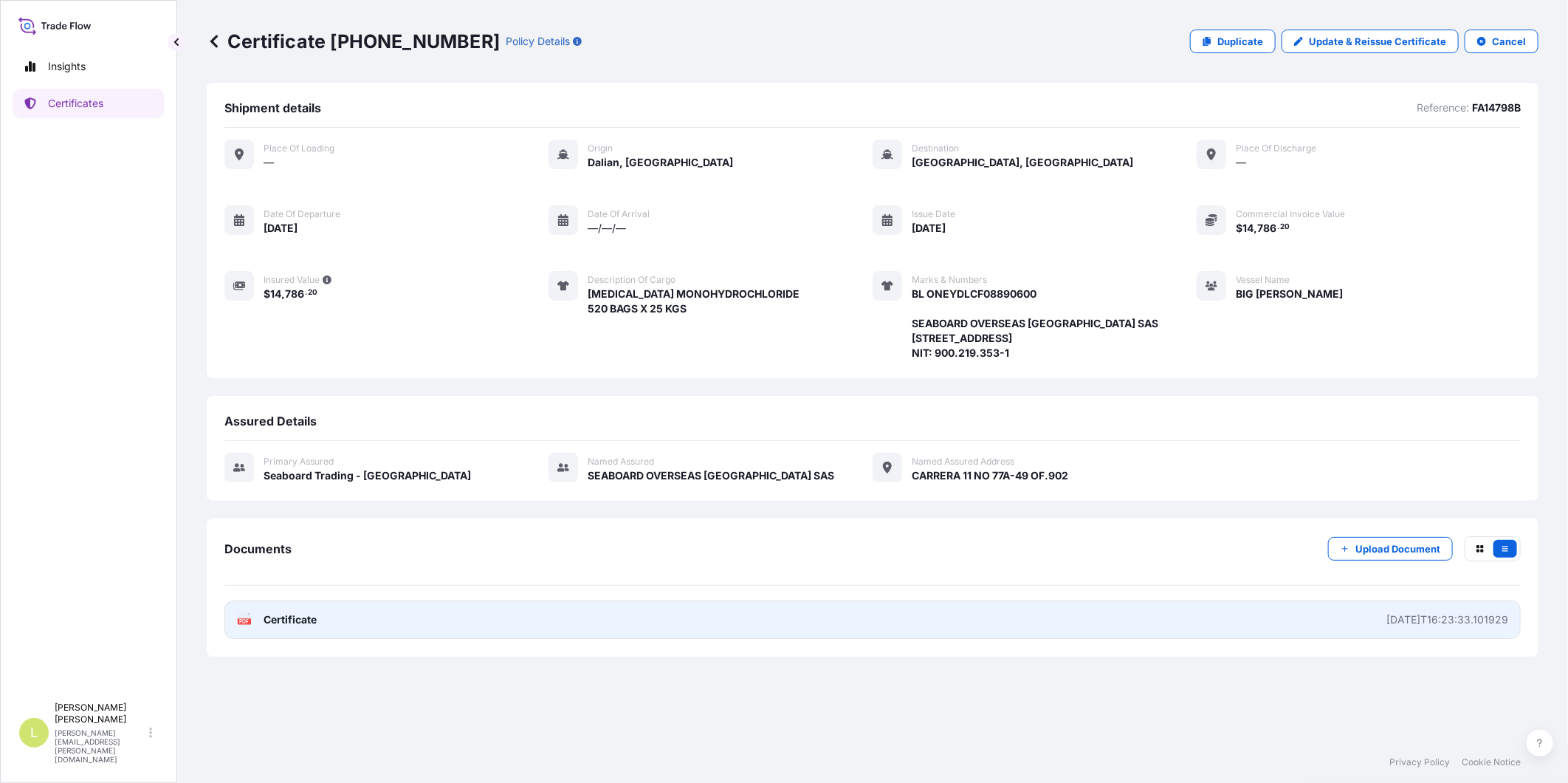
click at [1214, 638] on link "PDF Certificate 2025-09-09T16:23:33.101929" at bounding box center [872, 619] width 1297 height 39
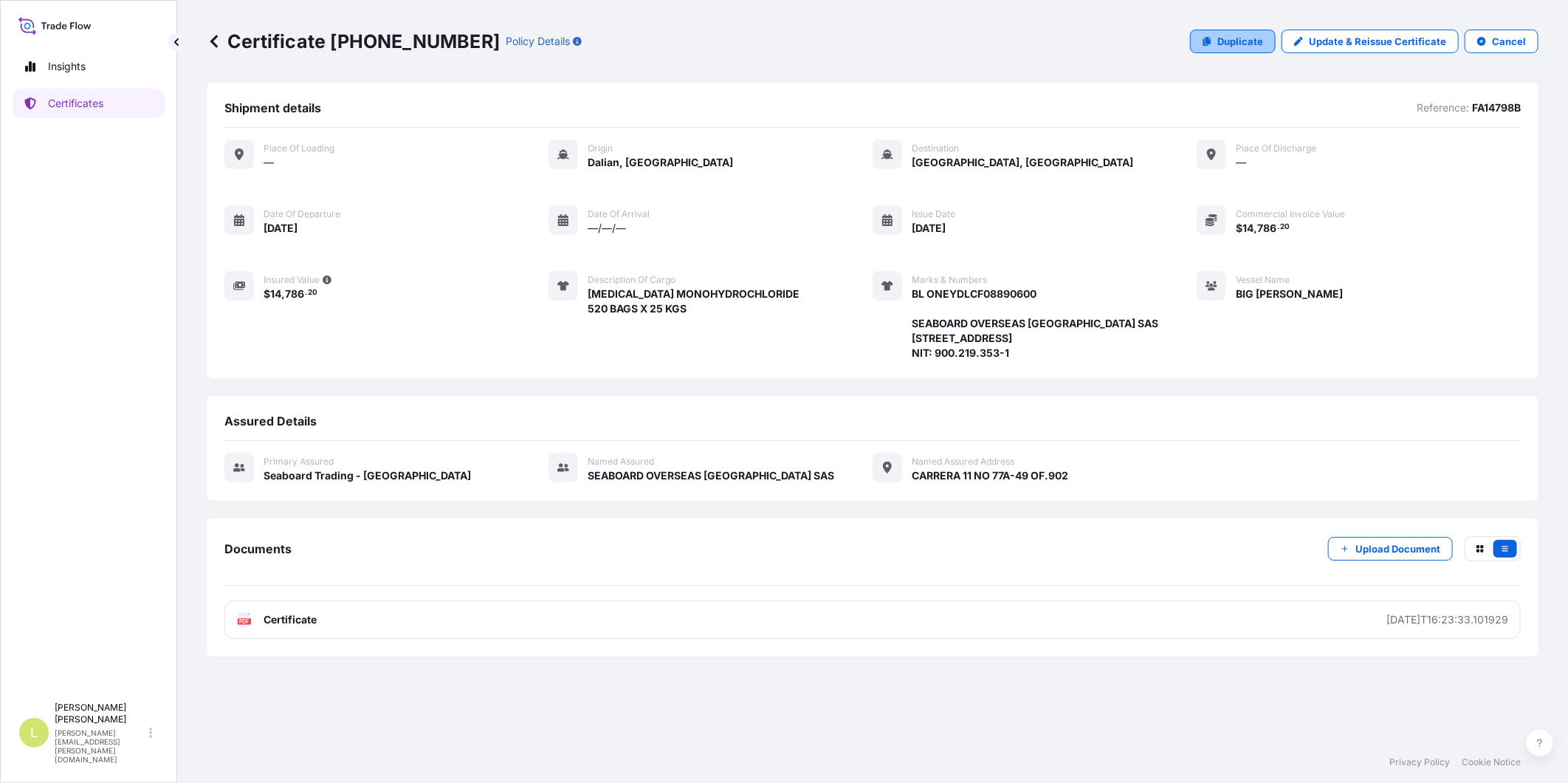
click at [1227, 47] on p "Duplicate" at bounding box center [1241, 41] width 46 height 15
select select "Ocean Vessel"
select select "31639"
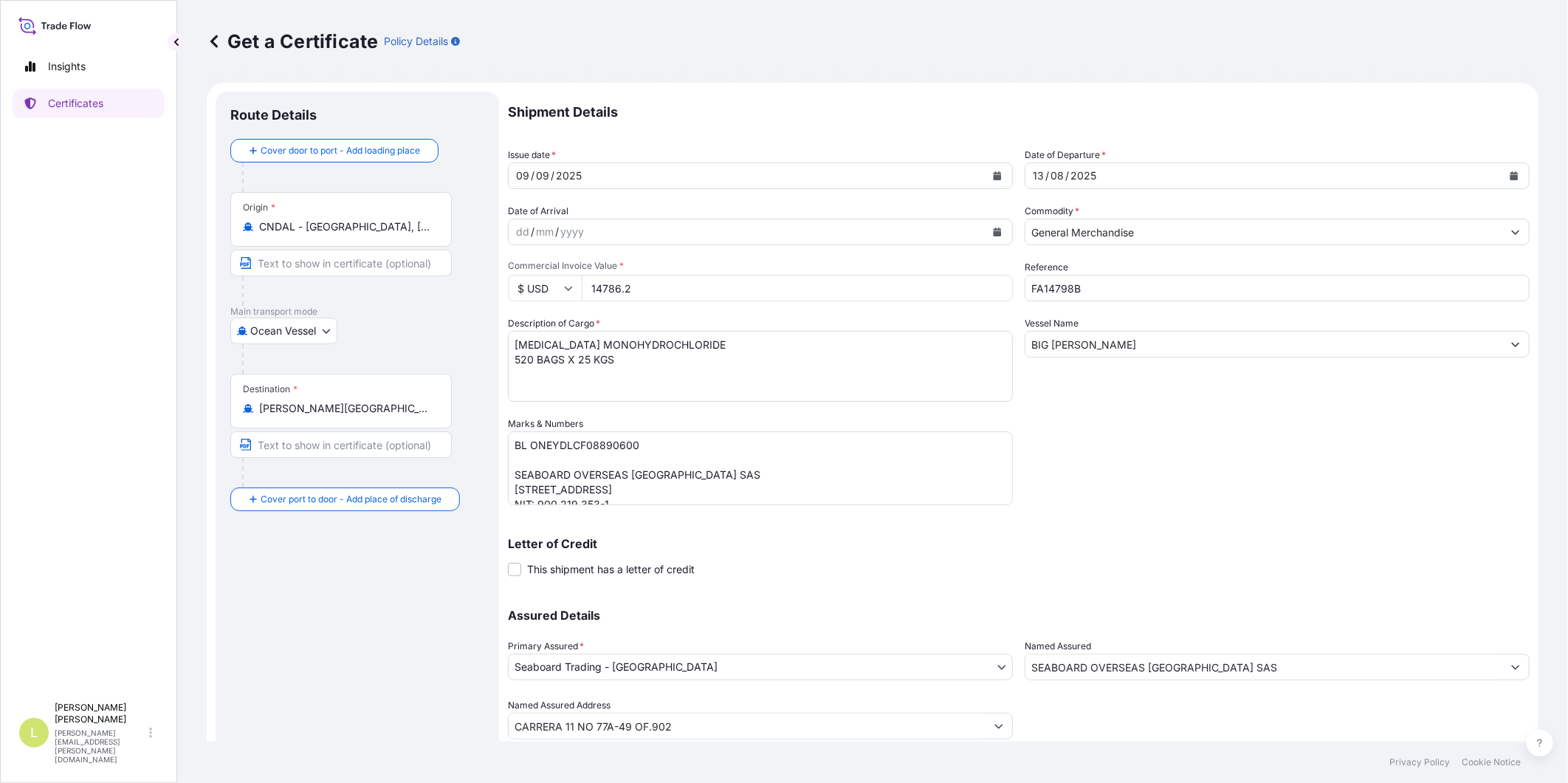
click at [1112, 286] on input "FA14798B" at bounding box center [1277, 288] width 505 height 26
type input "FA14798A"
click at [636, 345] on textarea "L-LYSINE MONOHYDROCHLORIDE 520 BAGS X 25 KGS" at bounding box center [761, 366] width 505 height 71
click at [523, 364] on textarea "L-LYSINE MONOHYDROCHLORIDE 520 BAGS X 25 KGS" at bounding box center [761, 366] width 505 height 71
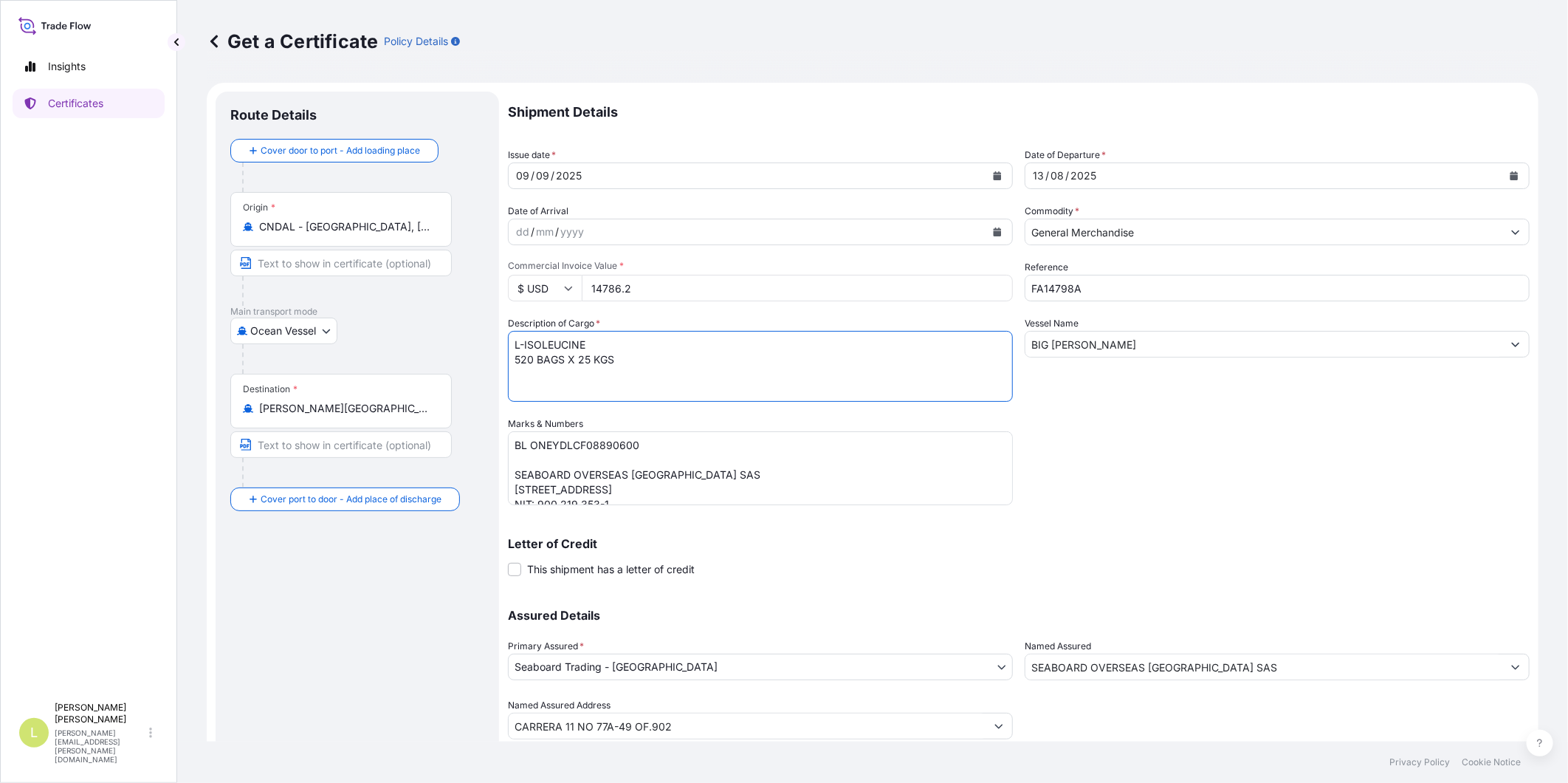
click at [523, 364] on textarea "L-LYSINE MONOHYDROCHLORIDE 520 BAGS X 25 KGS" at bounding box center [761, 366] width 505 height 71
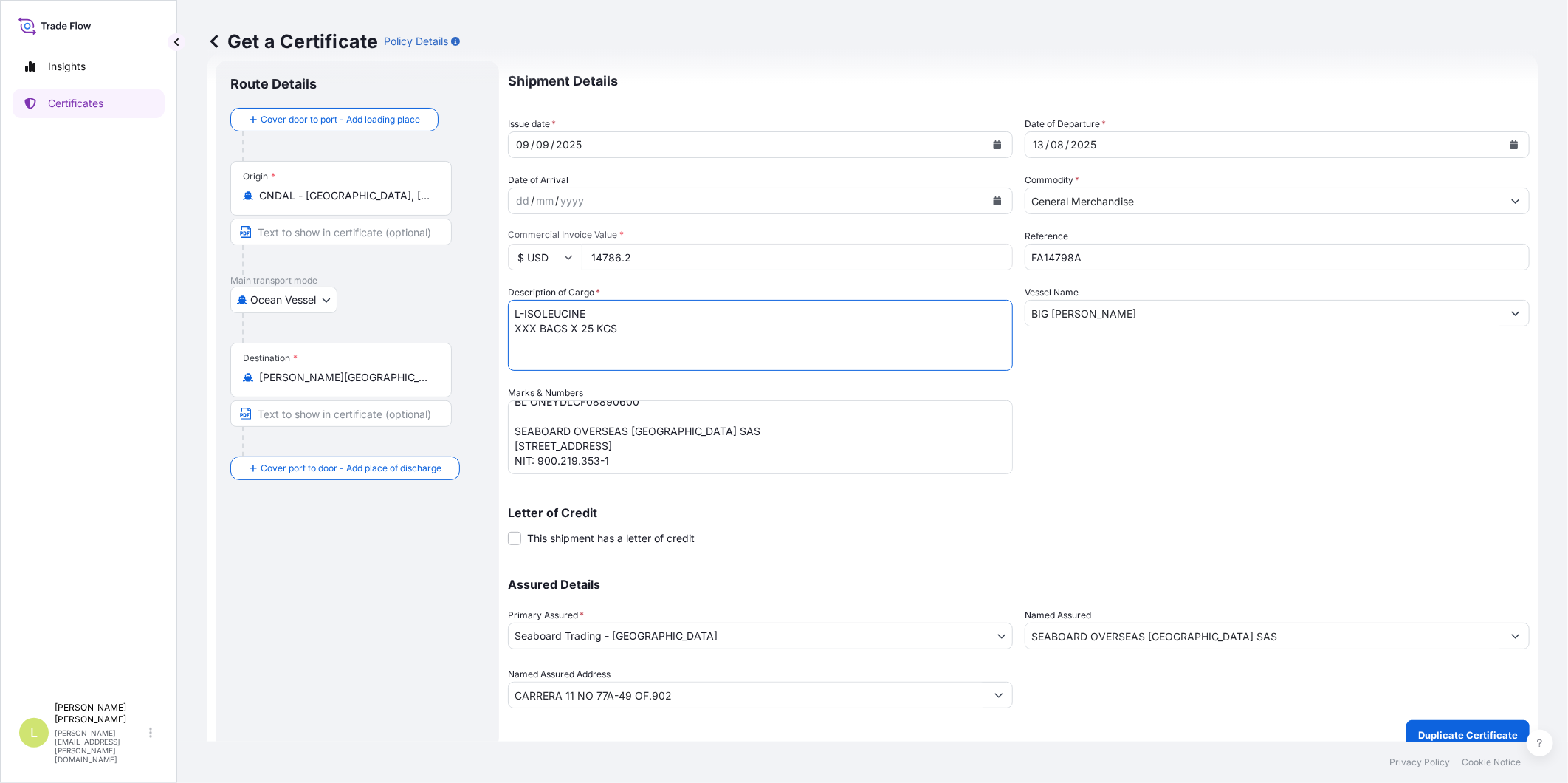
scroll to position [47, 0]
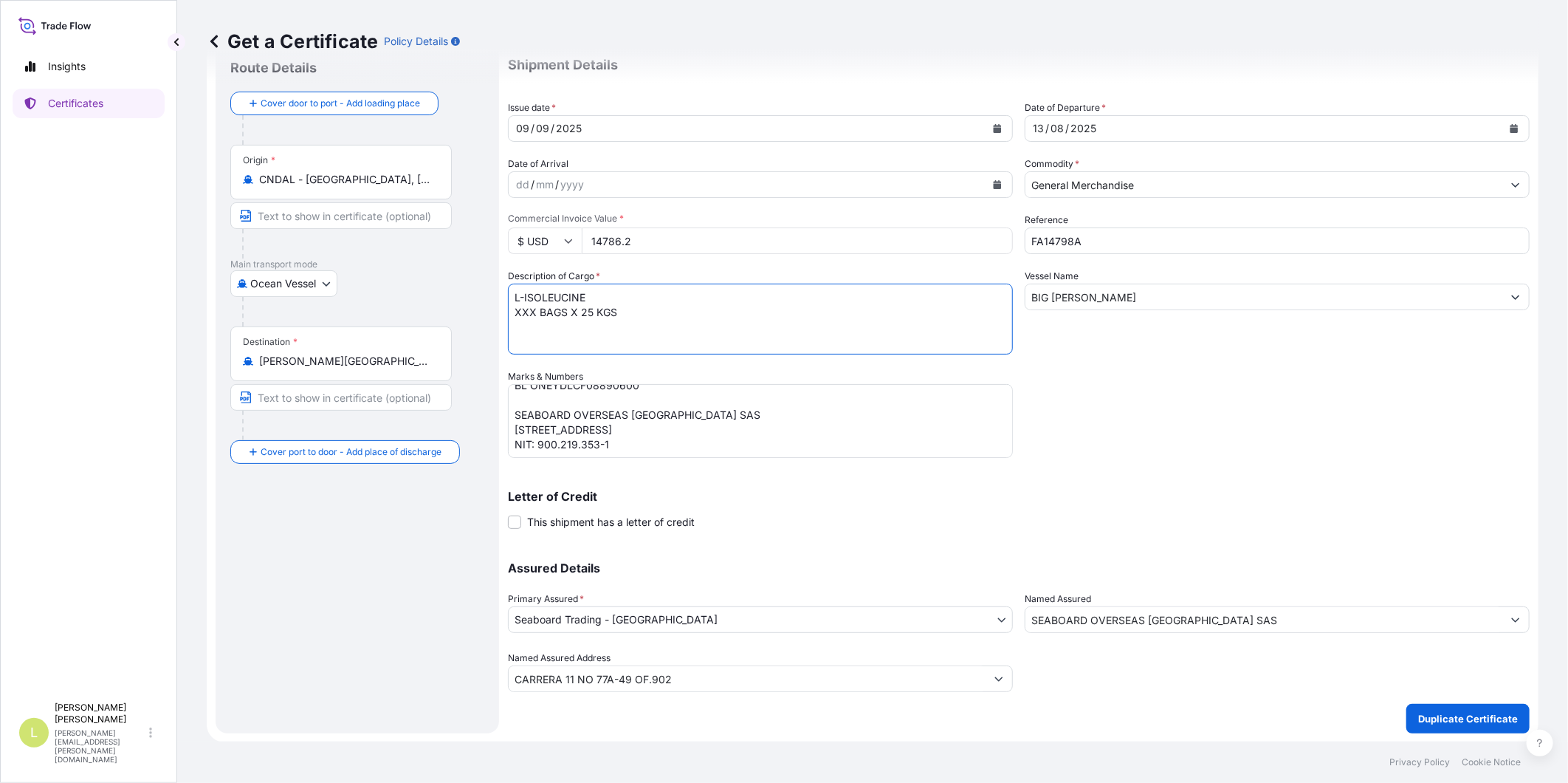
type textarea "L-ISOLEUCINE XXX BAGS X 25 KGS"
drag, startPoint x: 621, startPoint y: 242, endPoint x: 632, endPoint y: 254, distance: 16.3
click at [621, 242] on input "14786.2" at bounding box center [798, 241] width 431 height 26
type input "59945.6"
click at [1348, 506] on div "Letter of Credit This shipment has a letter of credit Letter of credit * Letter…" at bounding box center [1019, 510] width 1022 height 39
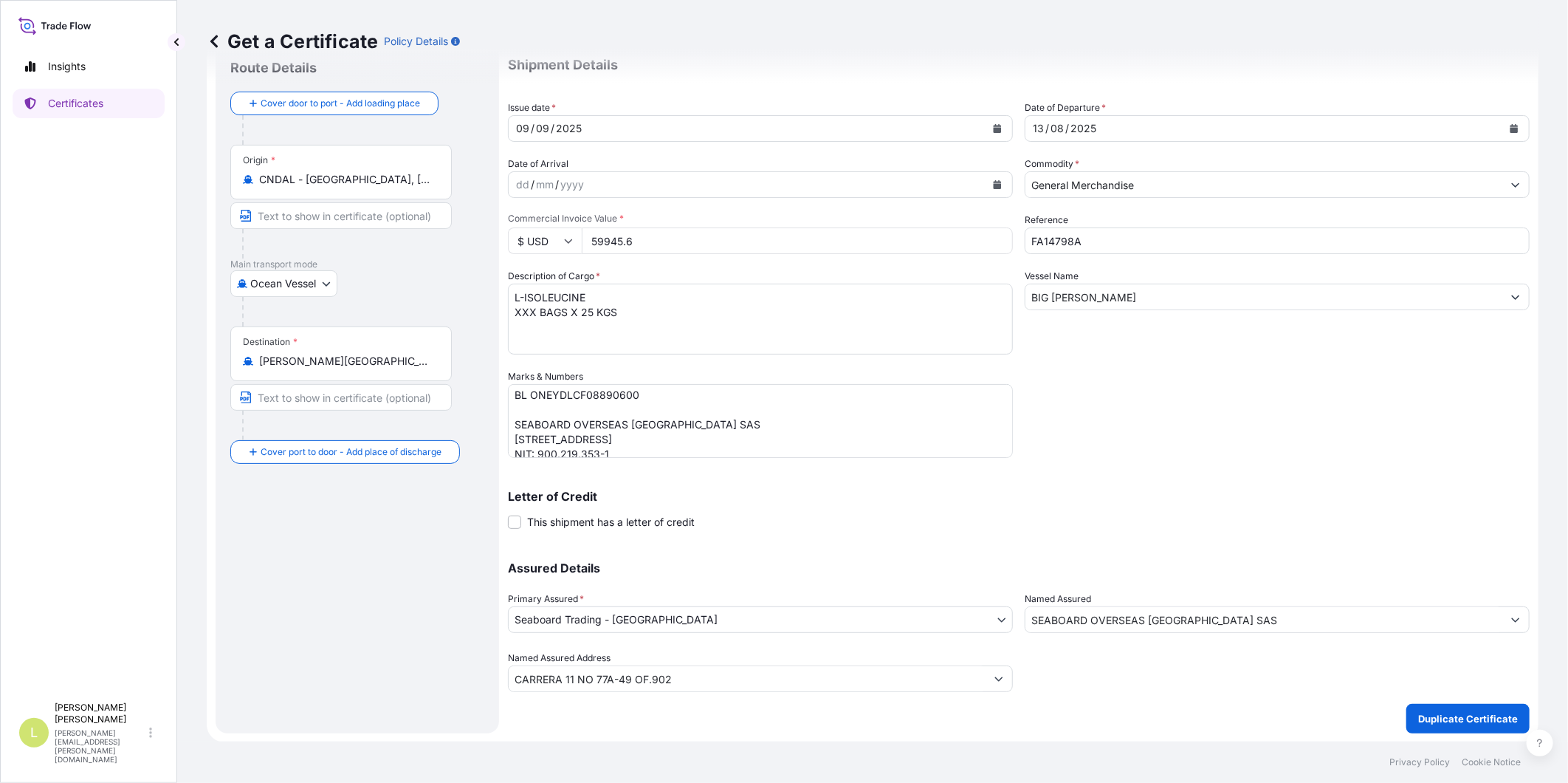
scroll to position [0, 0]
click at [576, 311] on textarea "L-LYSINE MONOHYDROCHLORIDE 520 BAGS X 25 KGS" at bounding box center [761, 319] width 505 height 71
paste textarea "640 BAGS x 25 KG"
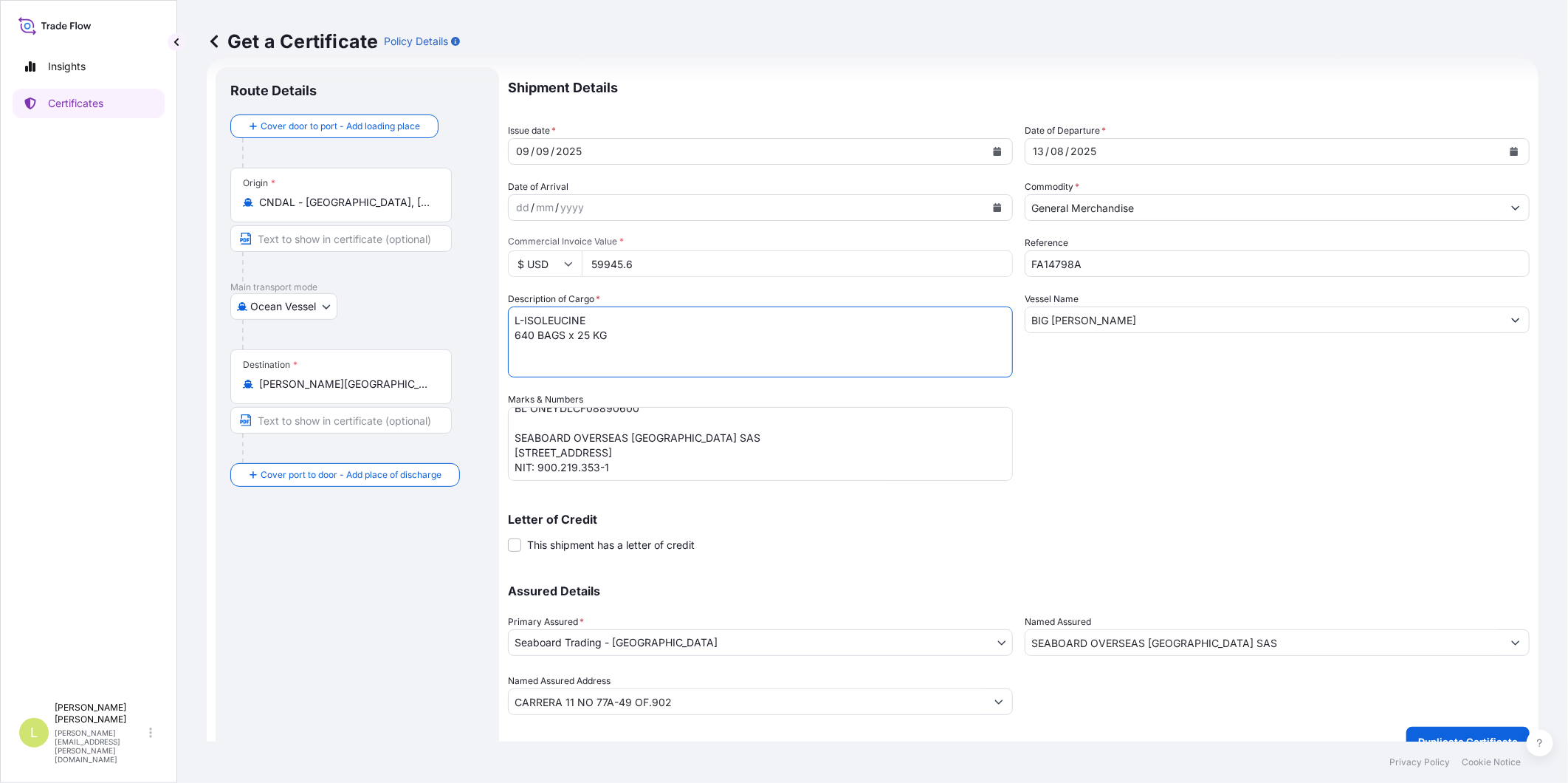
scroll to position [47, 0]
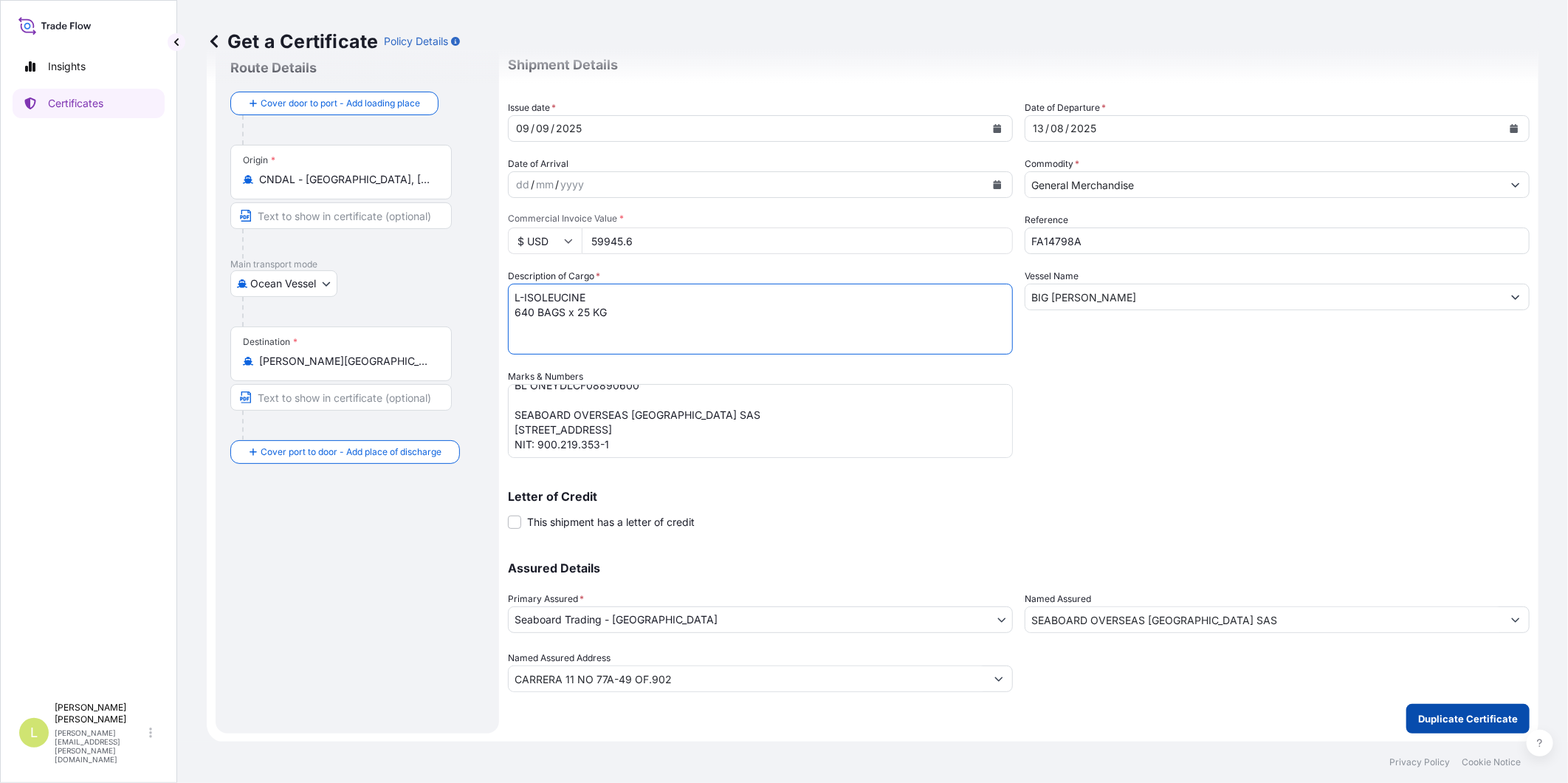
type textarea "L-ISOLEUCINE 640 BAGS x 25 KG"
click at [1411, 704] on p "Duplicate Certificate" at bounding box center [1468, 719] width 99 height 15
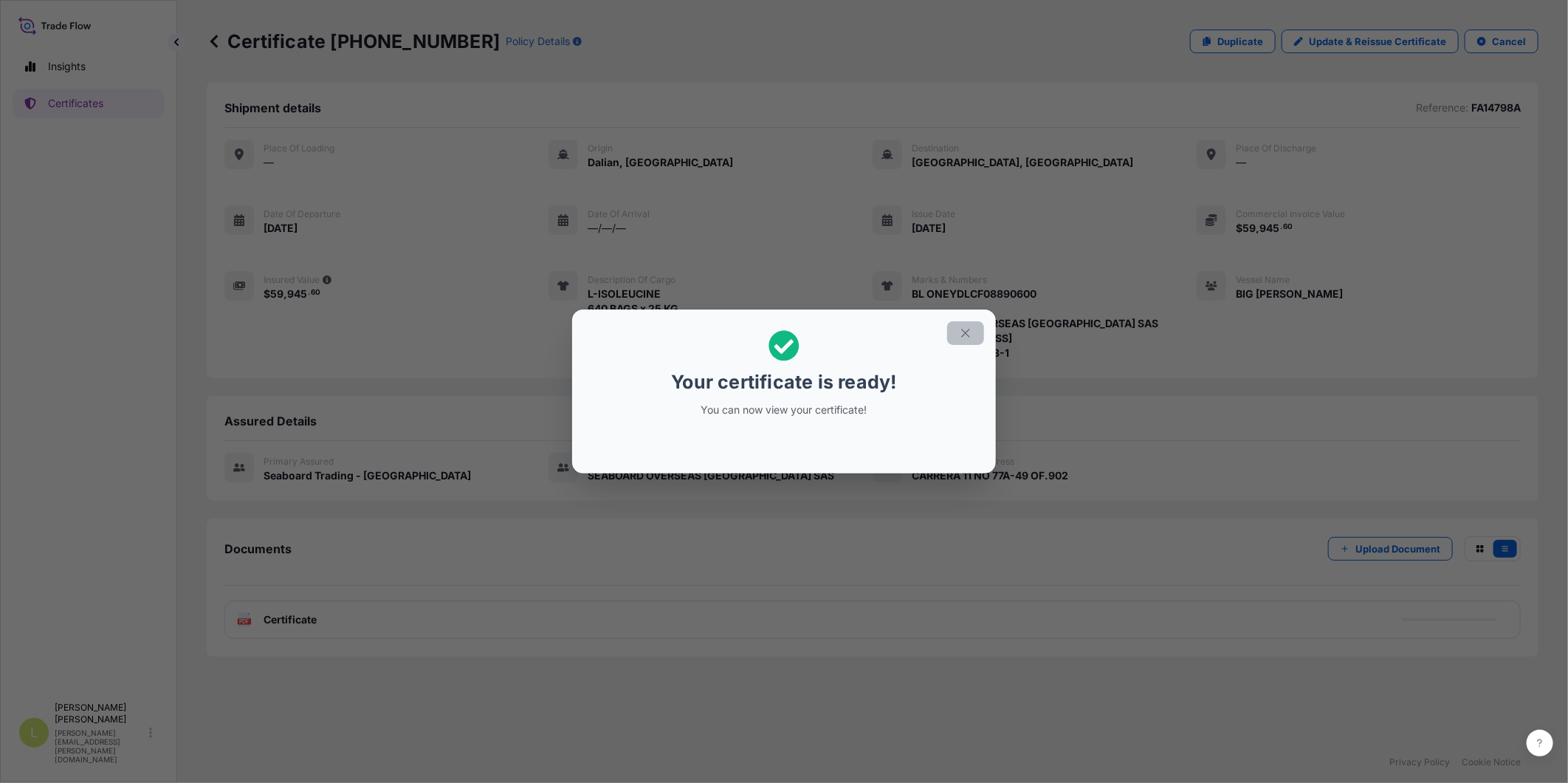
click at [963, 340] on button "button" at bounding box center [965, 333] width 37 height 24
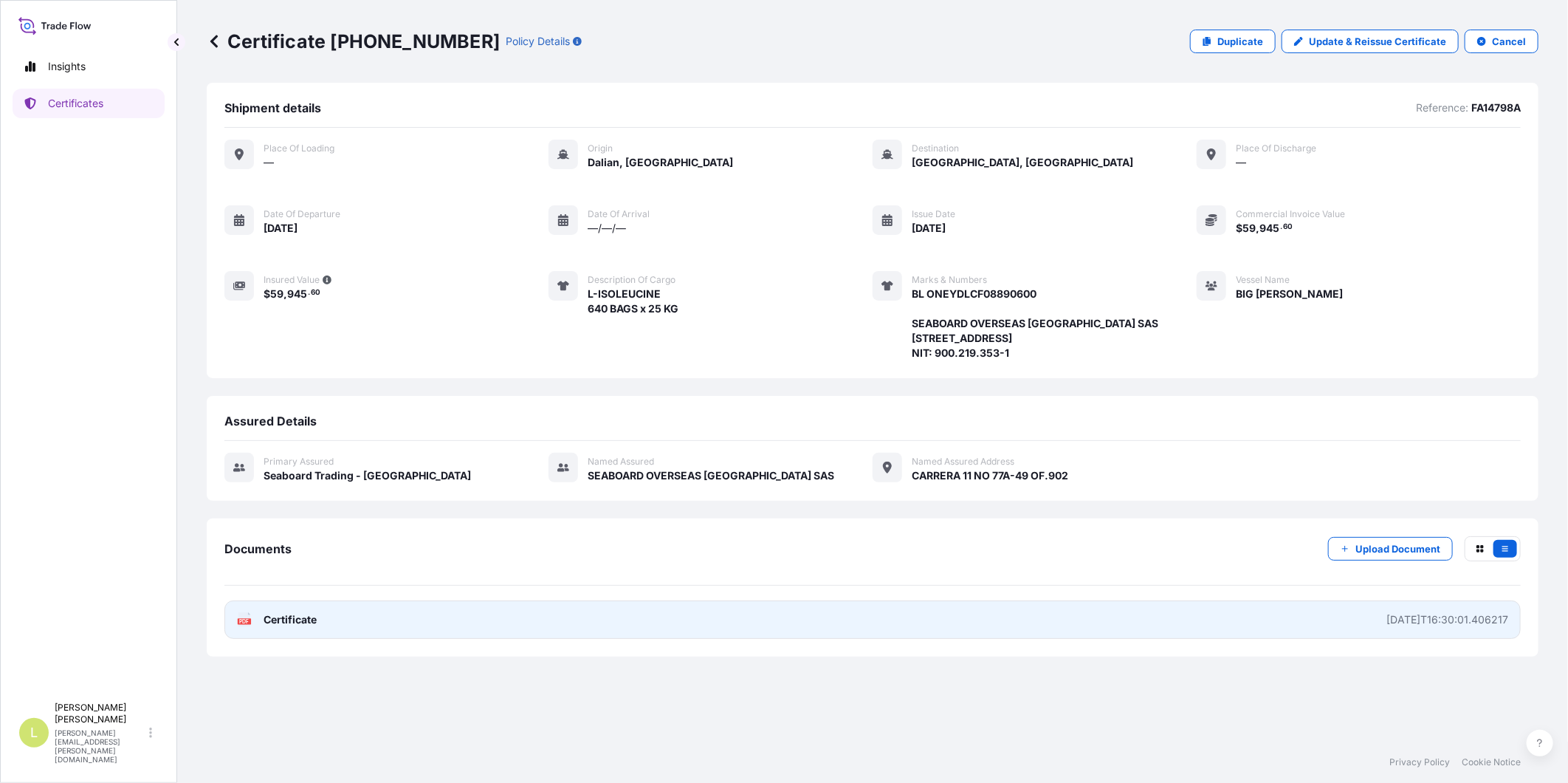
click at [358, 639] on link "PDF Certificate 2025-09-09T16:30:01.406217" at bounding box center [872, 619] width 1297 height 39
